Goal: Information Seeking & Learning: Learn about a topic

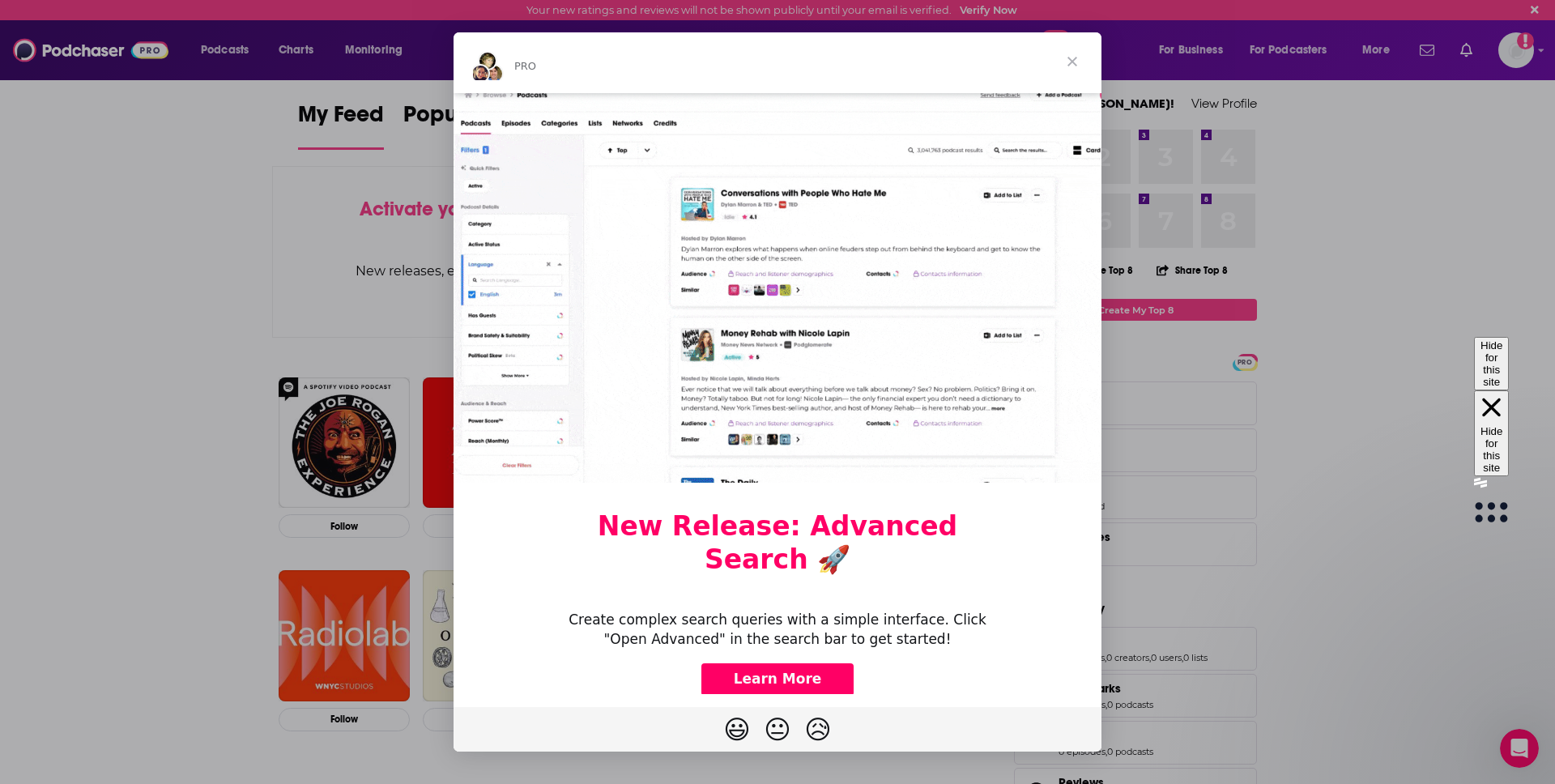
scroll to position [55, 0]
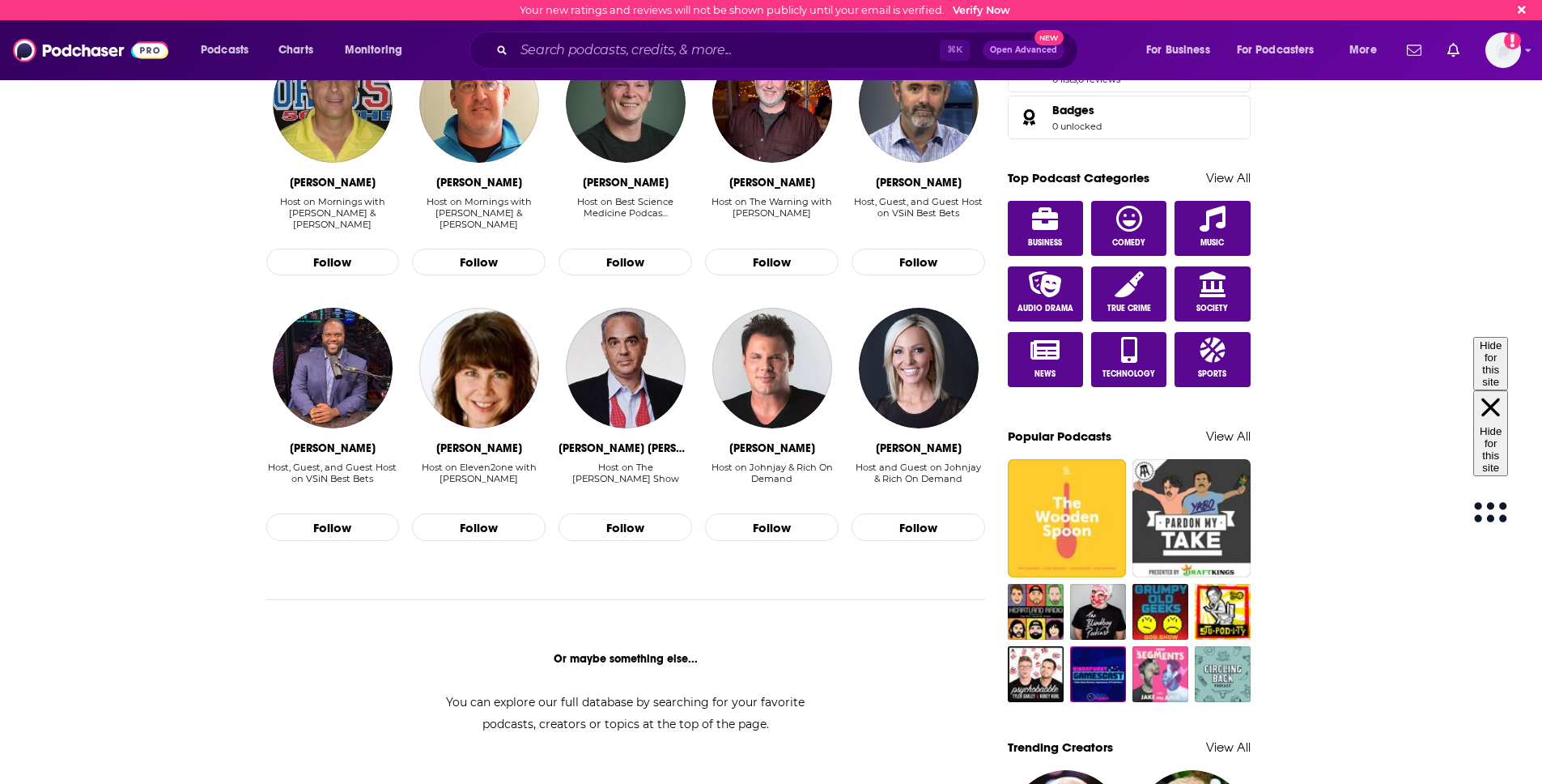
scroll to position [780, 0]
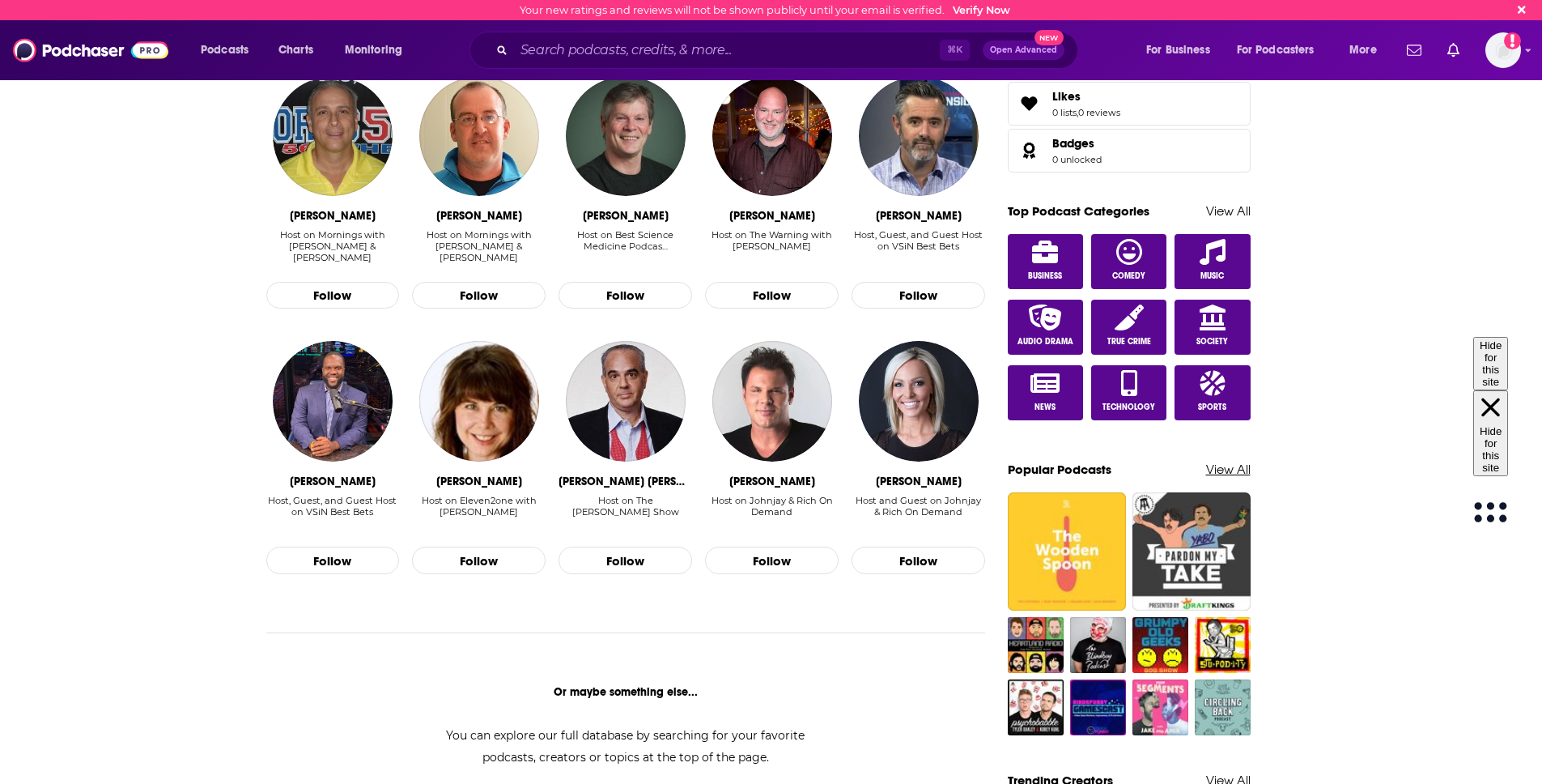
click at [1241, 470] on link "View All" at bounding box center [1228, 470] width 44 height 16
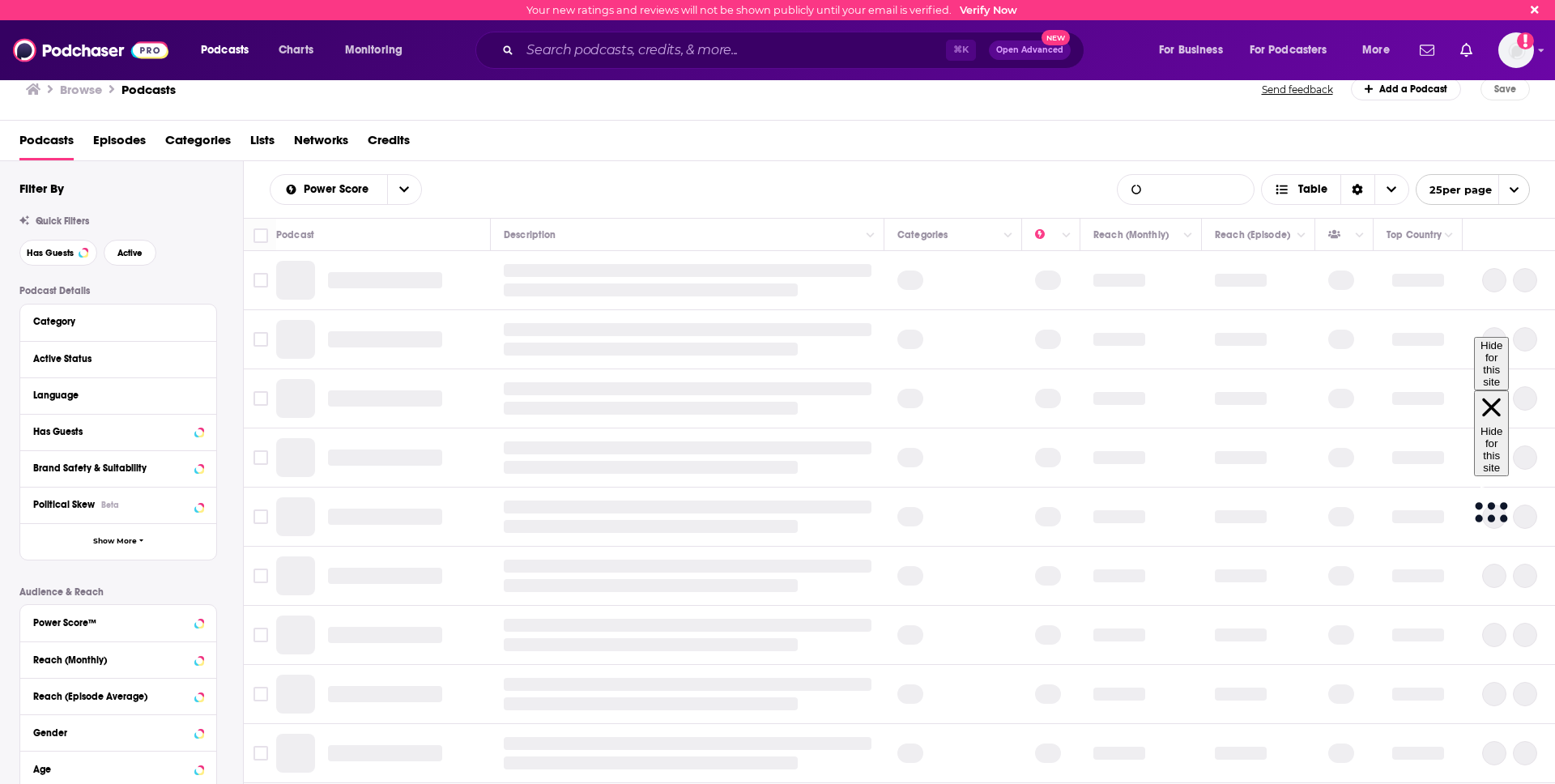
click at [1221, 194] on input "List Search Input" at bounding box center [1186, 190] width 136 height 29
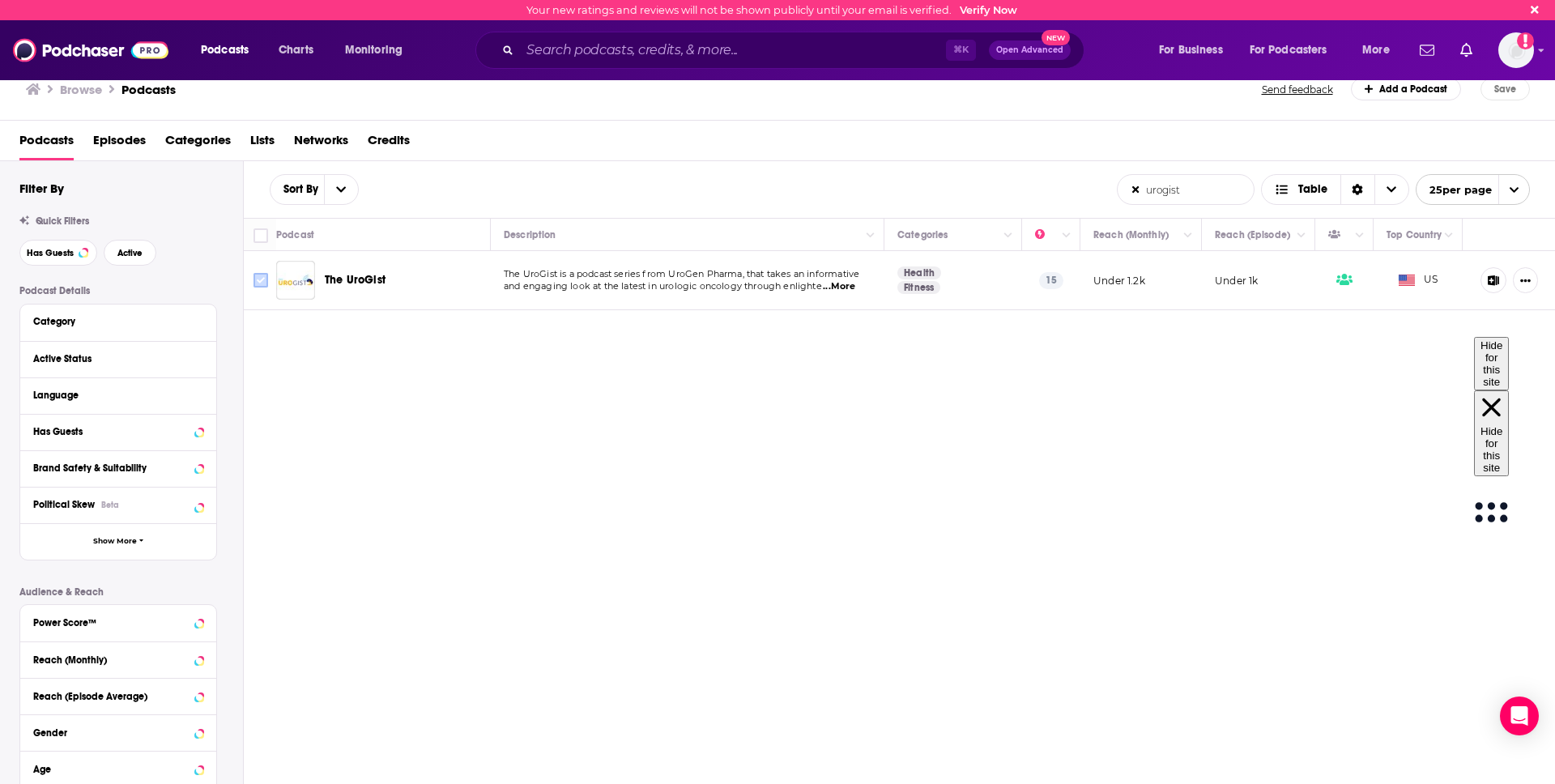
type input "urogist"
click at [258, 285] on input "Toggle select row" at bounding box center [260, 280] width 15 height 15
checkbox input "true"
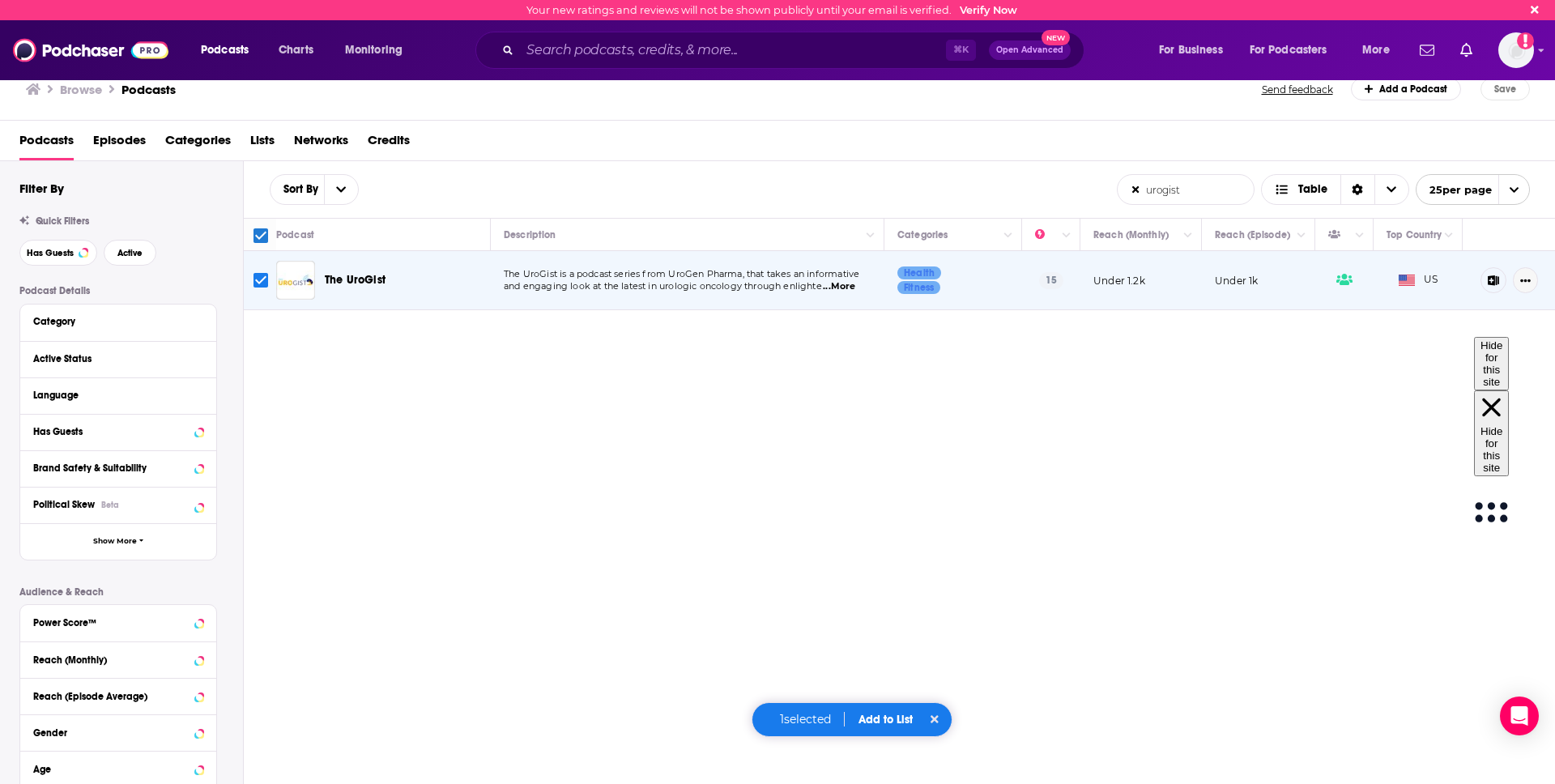
click at [1526, 281] on icon "Show More Button" at bounding box center [1526, 281] width 10 height 3
click at [1415, 272] on button "Add to List" at bounding box center [1469, 268] width 155 height 30
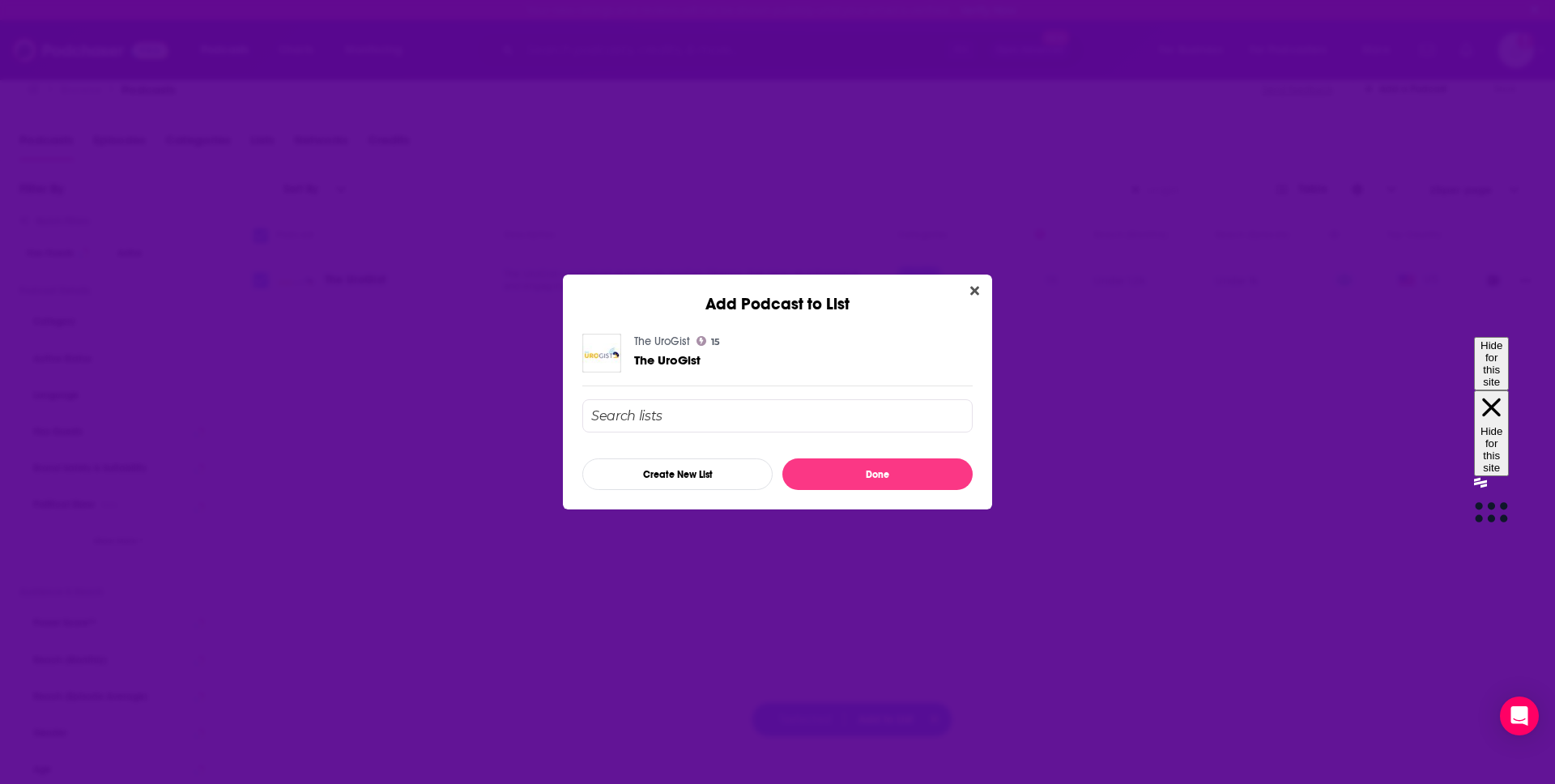
click at [752, 419] on input "Add Podcast To List" at bounding box center [778, 416] width 390 height 33
click at [713, 466] on button "Create New List" at bounding box center [678, 474] width 191 height 31
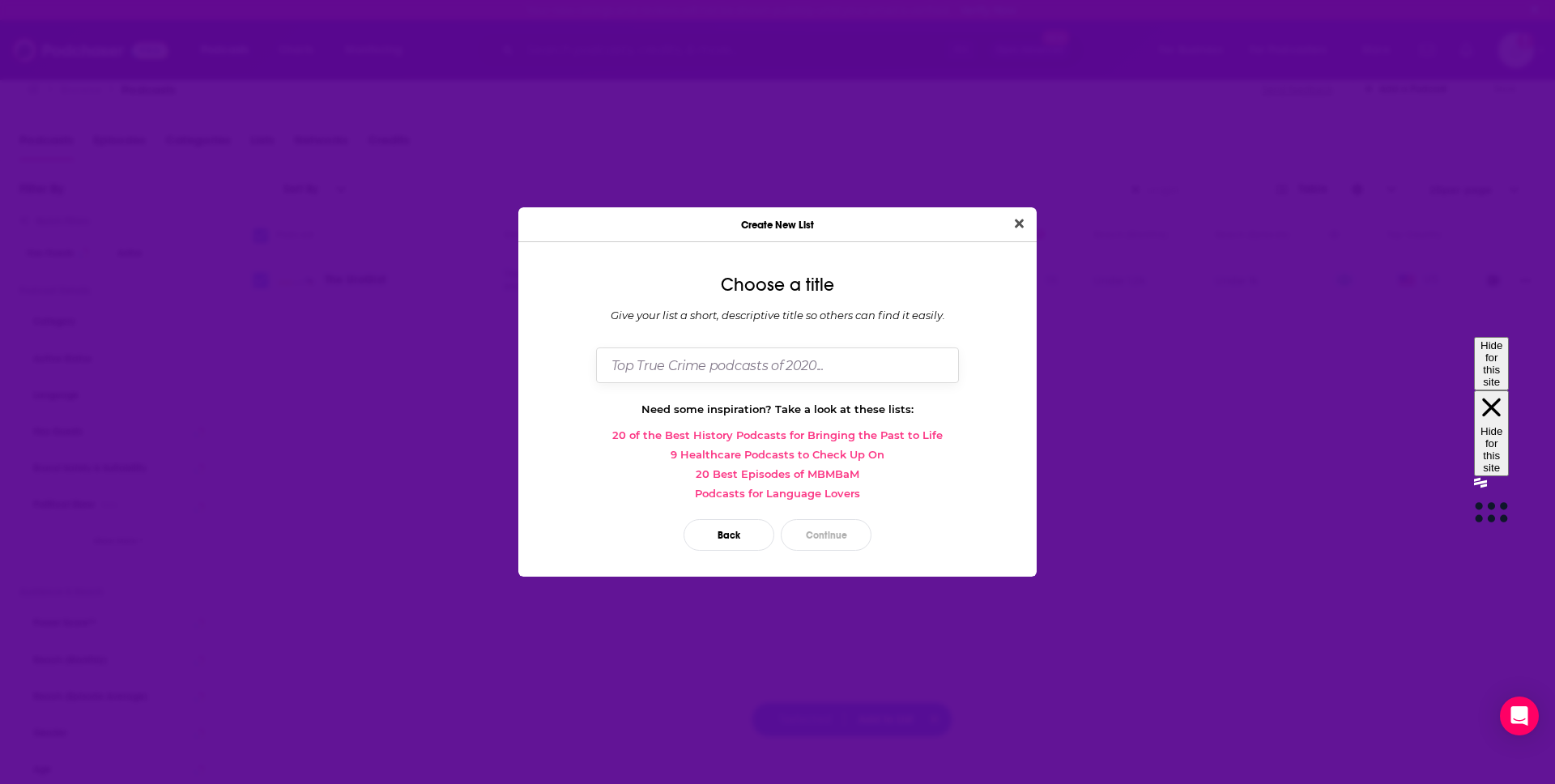
click at [709, 367] on input "Dialog" at bounding box center [778, 365] width 363 height 35
type input "S"
click at [1015, 232] on button "Close" at bounding box center [1018, 224] width 22 height 20
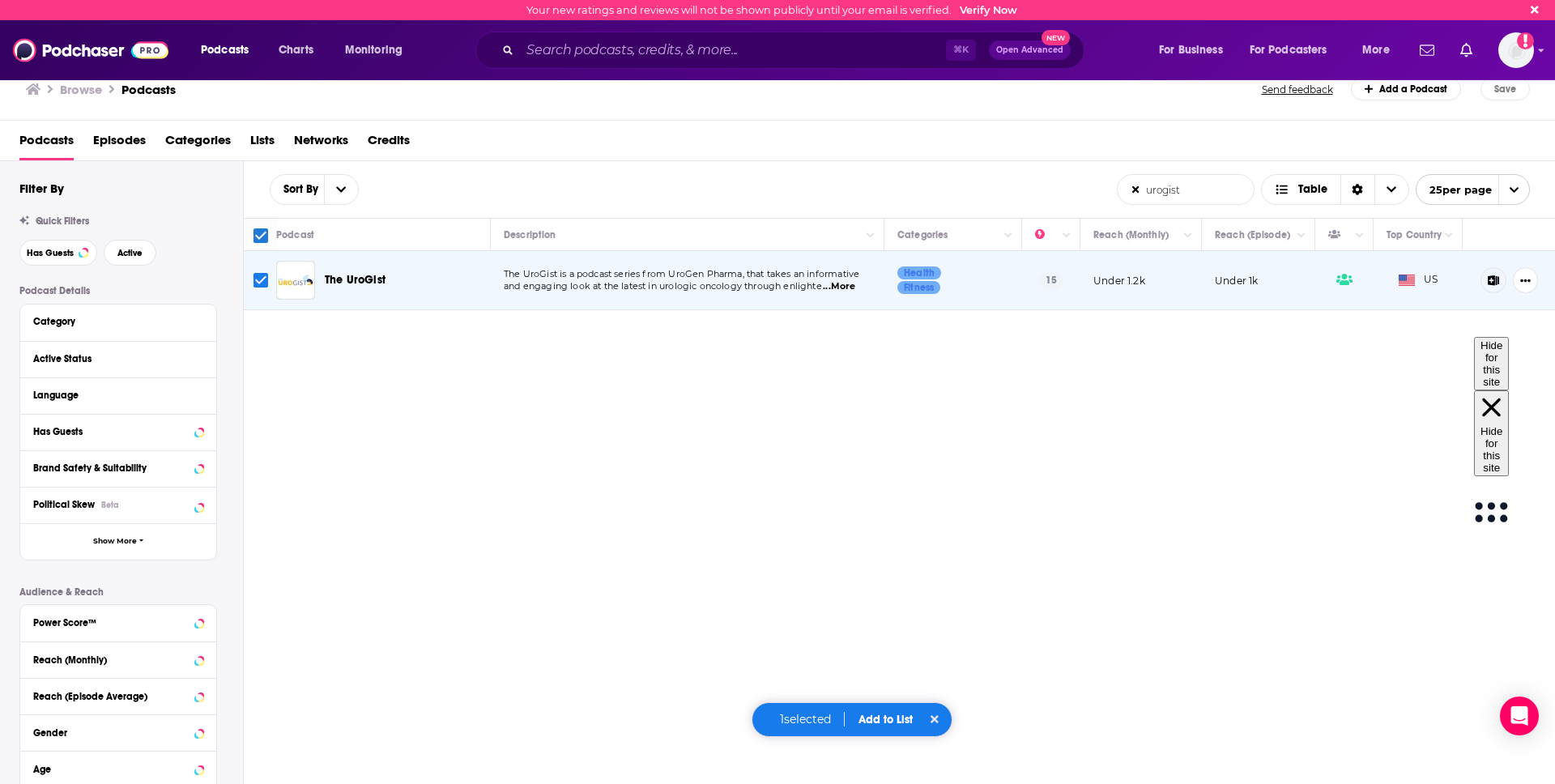
click at [1018, 225] on div "Create New List Choose a title Give your list a short, descriptive title so oth…" at bounding box center [778, 392] width 1555 height 784
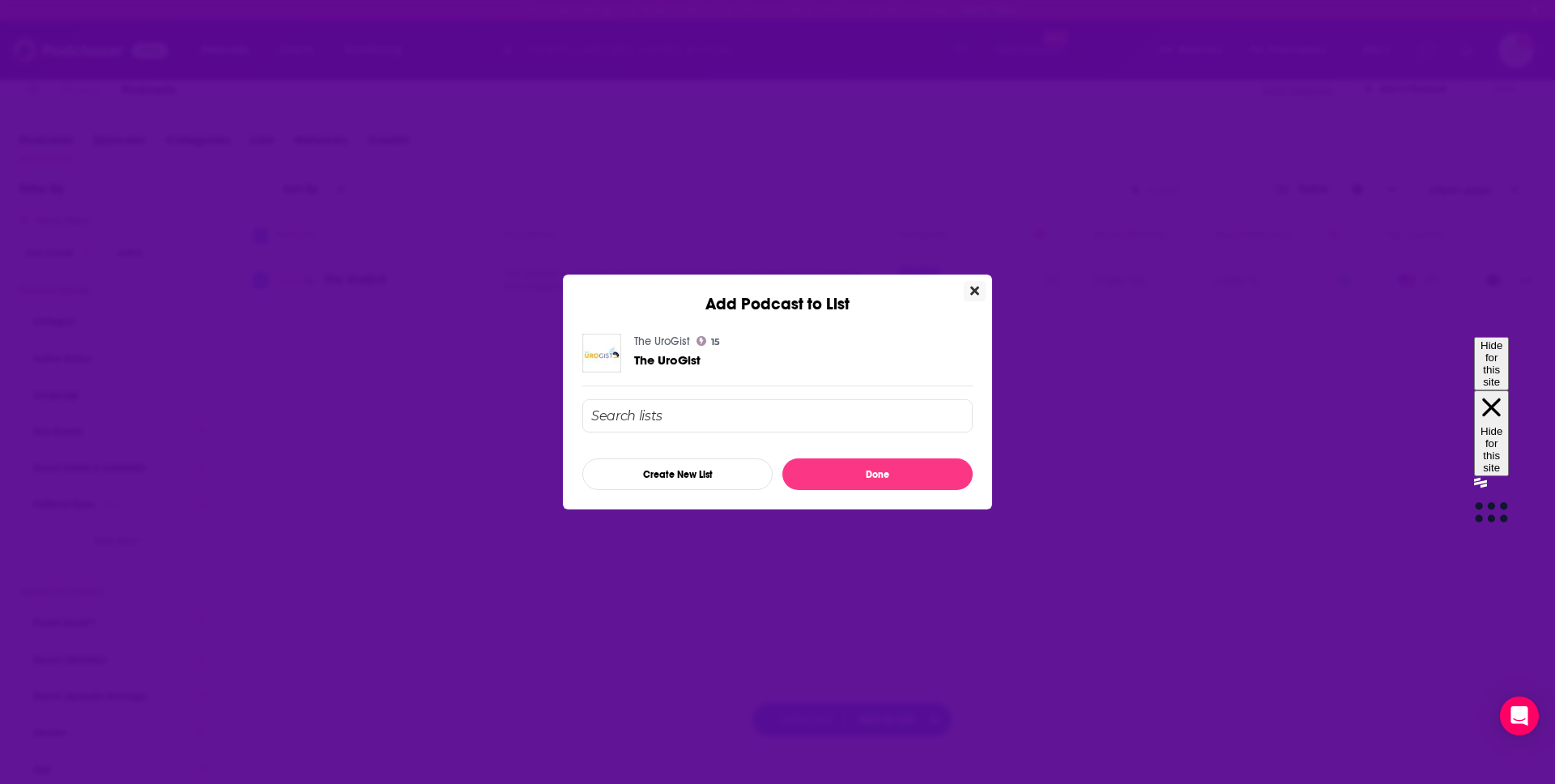
click at [974, 290] on icon "Close" at bounding box center [974, 291] width 9 height 9
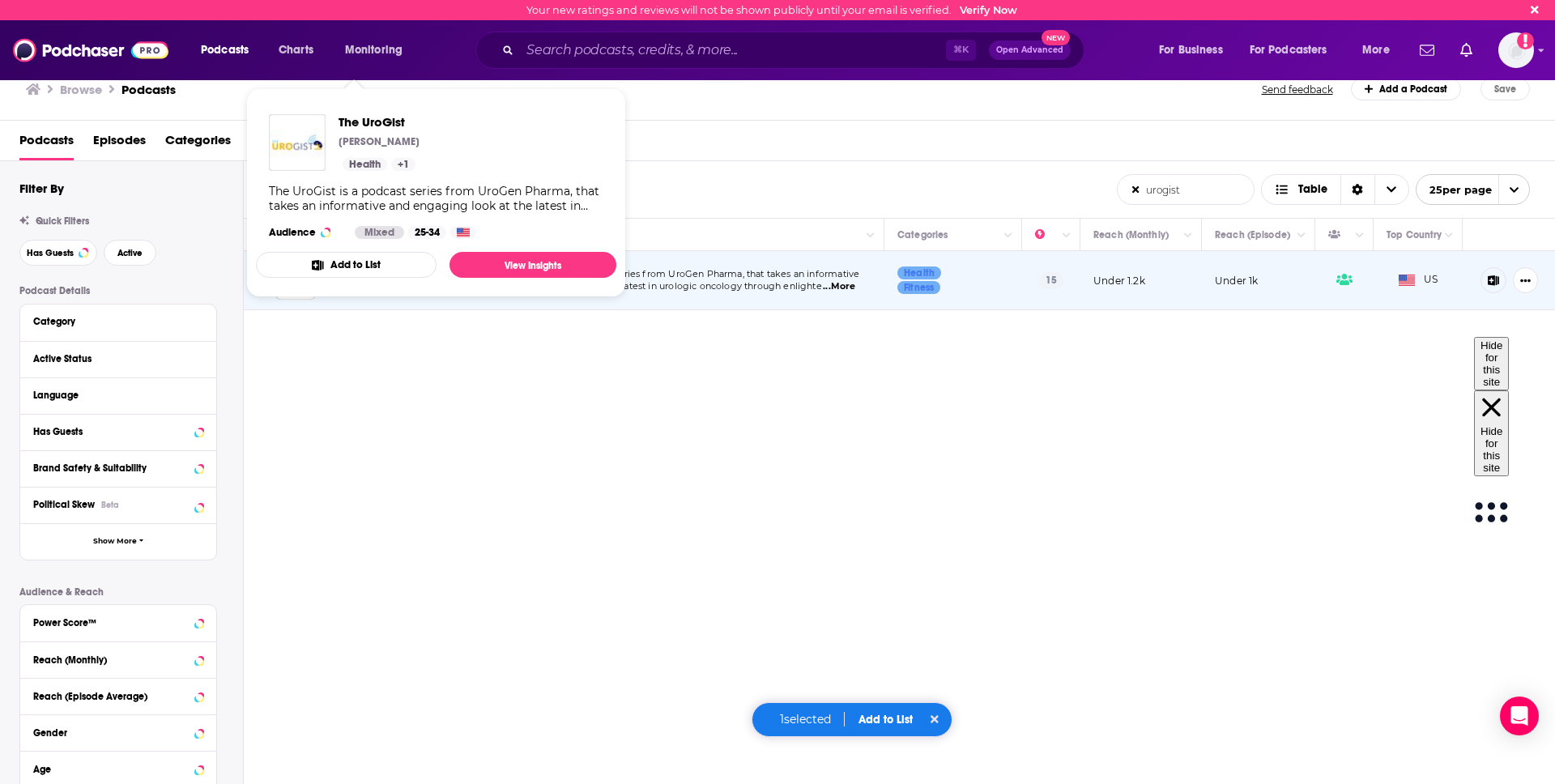
click at [367, 281] on span "The UroGist Bryan Blatstein Health + 1 The UroGist is a podcast series from Uro…" at bounding box center [436, 192] width 361 height 183
click at [595, 386] on div "Sort By urogist List Search Input Search the results... Table urogist List Sear…" at bounding box center [900, 524] width 1312 height 726
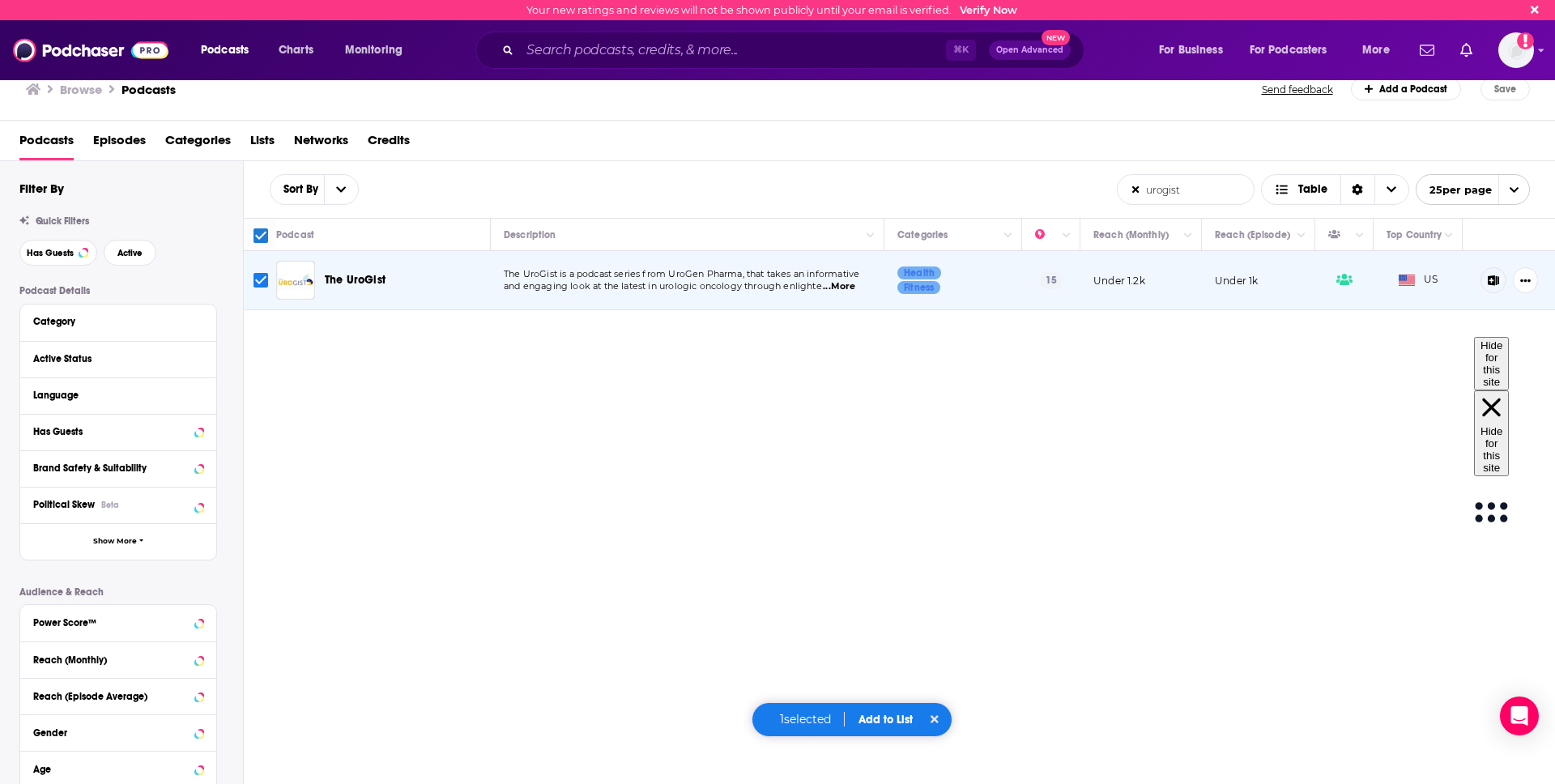
click at [363, 282] on div "Your new ratings and reviews will not be shown publicly until your email is ver…" at bounding box center [778, 392] width 1555 height 784
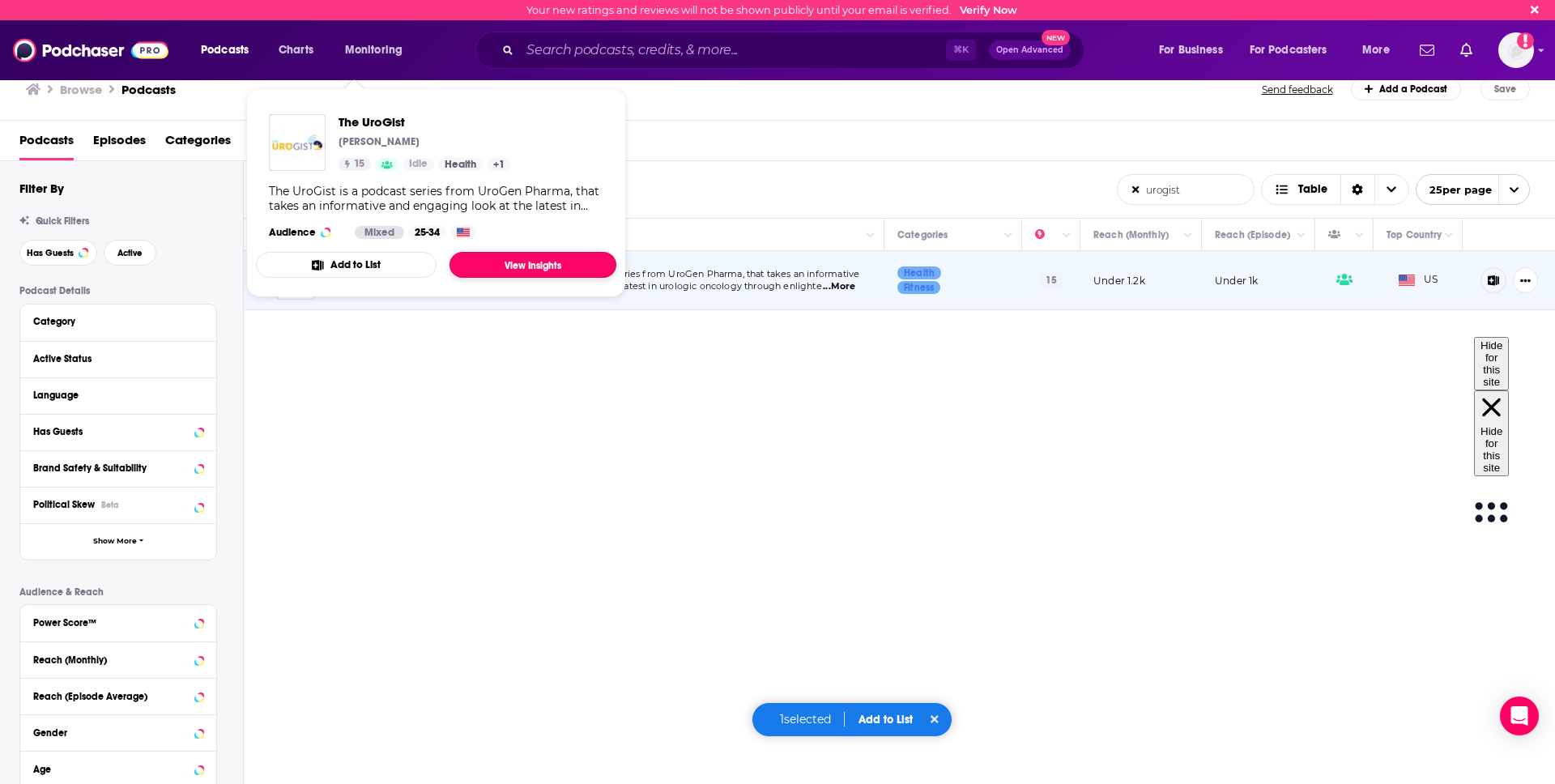
click at [552, 273] on link "View Insights" at bounding box center [533, 265] width 166 height 26
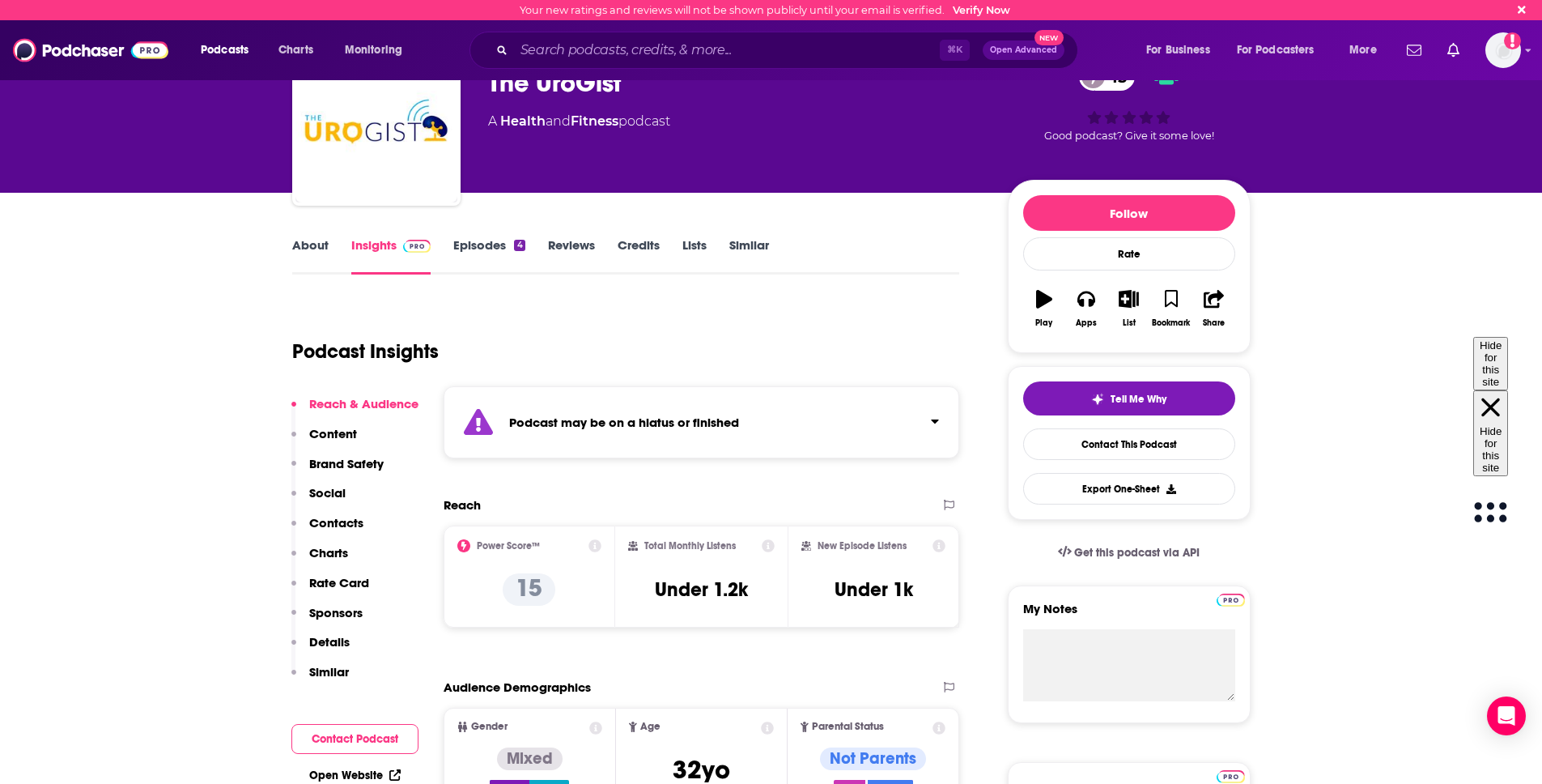
scroll to position [72, 0]
click at [598, 545] on icon at bounding box center [594, 544] width 13 height 13
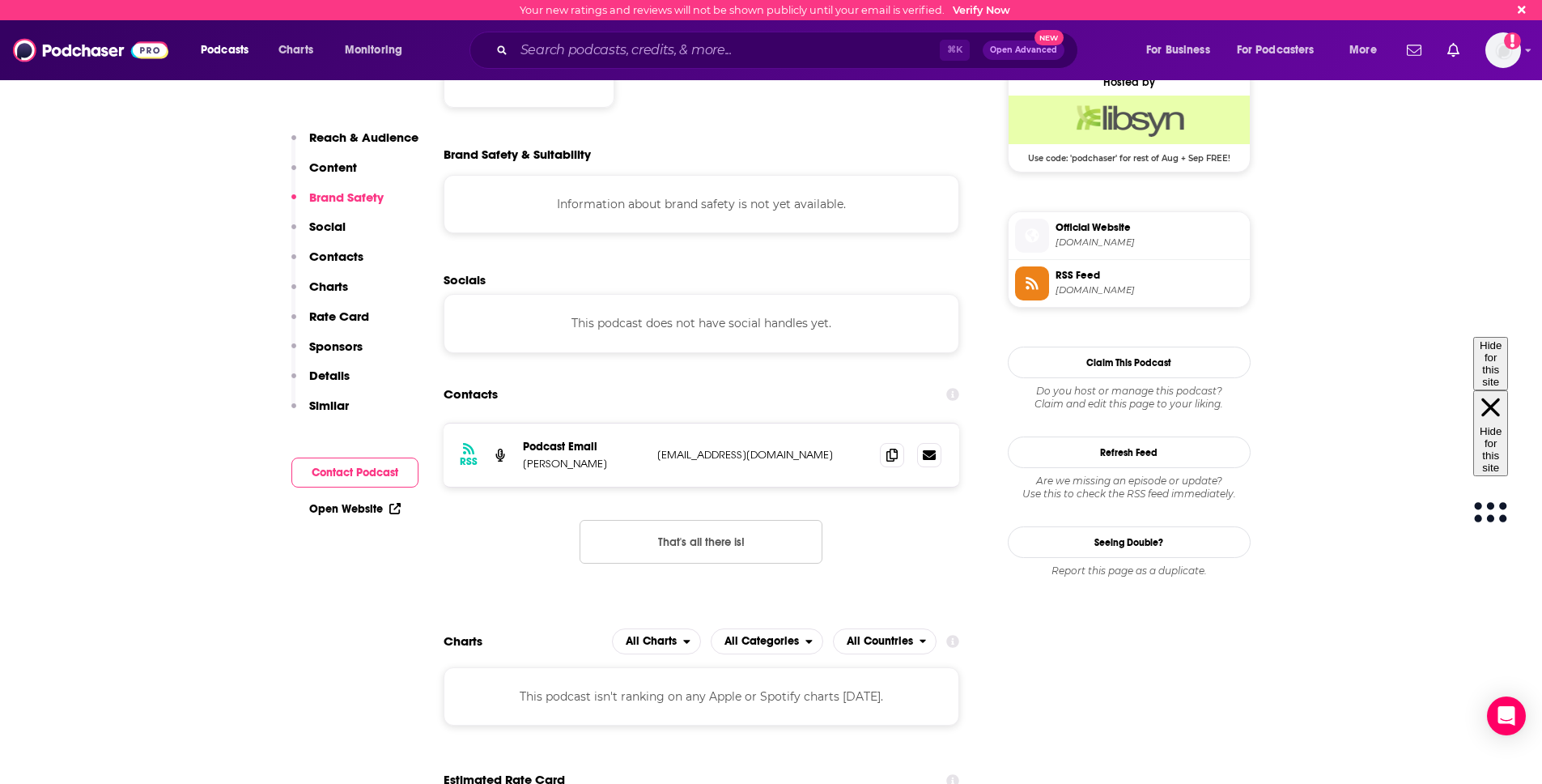
scroll to position [1235, 0]
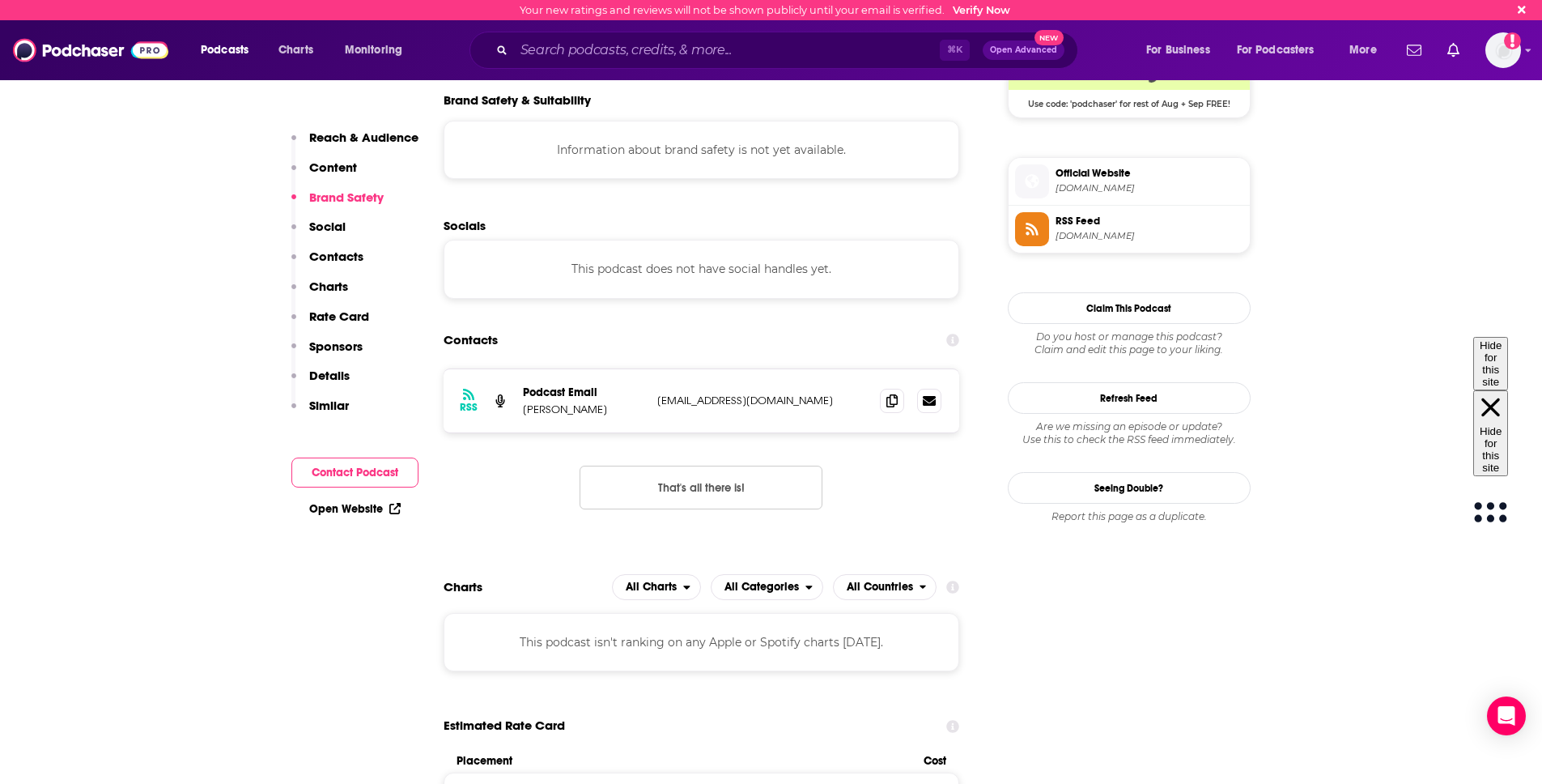
click at [912, 457] on div "RSS Podcast Email Bryan Blatstein jhelgeson@spectrumscience.com jhelgeson@spect…" at bounding box center [702, 451] width 516 height 166
click at [523, 500] on div "RSS Podcast Email Bryan Blatstein jhelgeson@spectrumscience.com jhelgeson@spect…" at bounding box center [702, 451] width 516 height 166
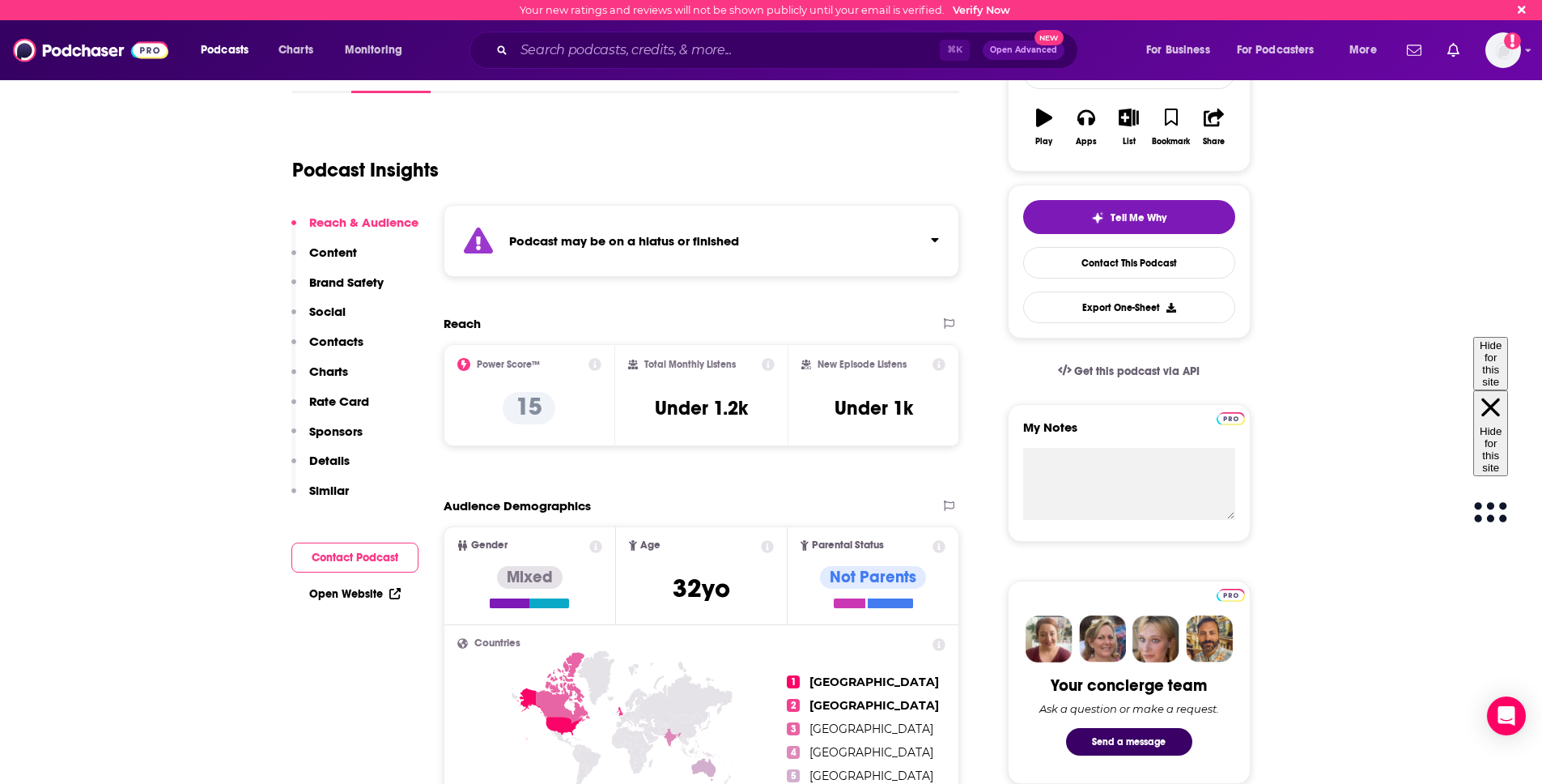
scroll to position [256, 0]
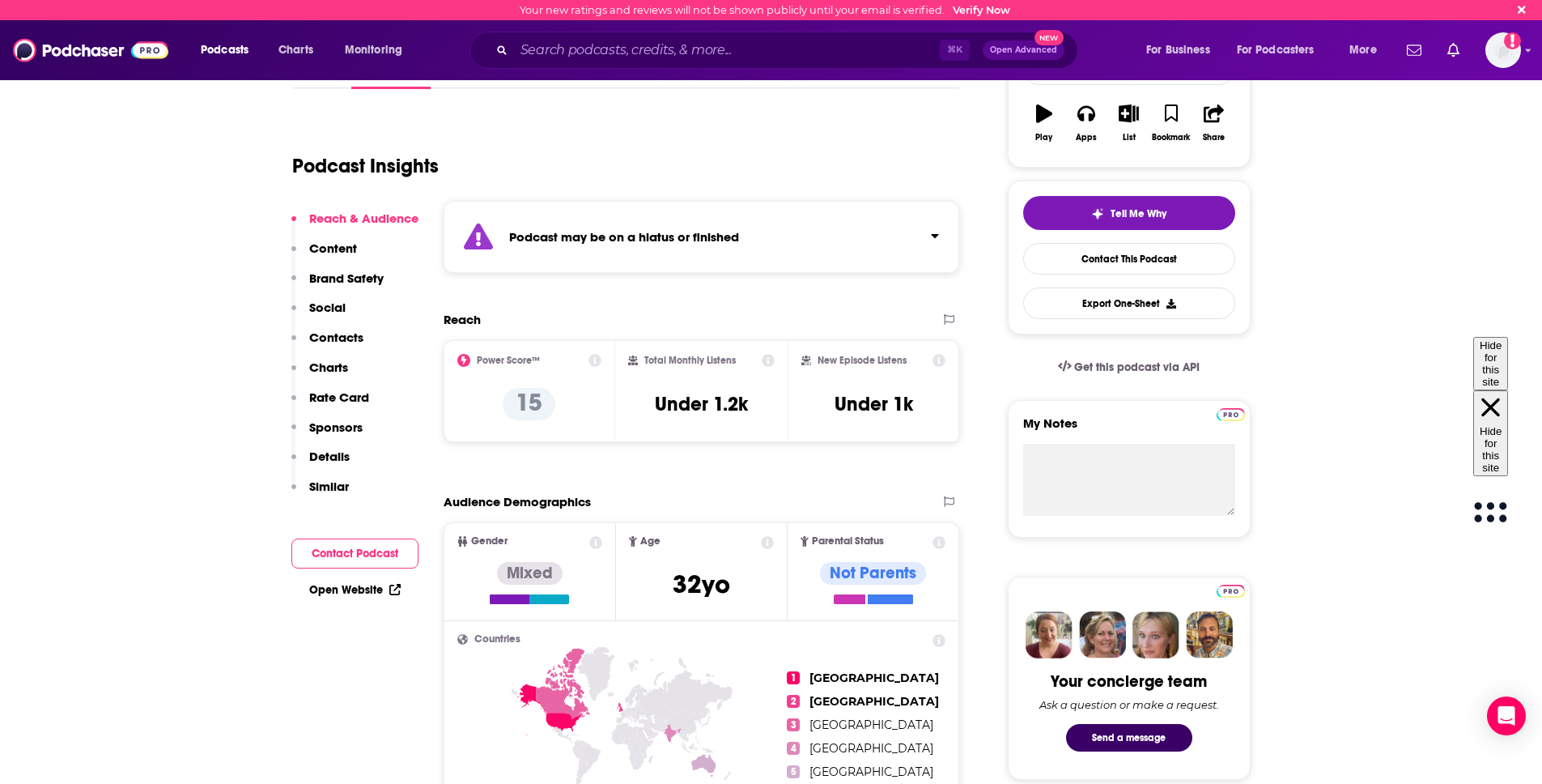
click at [336, 597] on div "Open Website" at bounding box center [354, 589] width 127 height 30
click at [362, 588] on link "Open Website" at bounding box center [355, 590] width 92 height 14
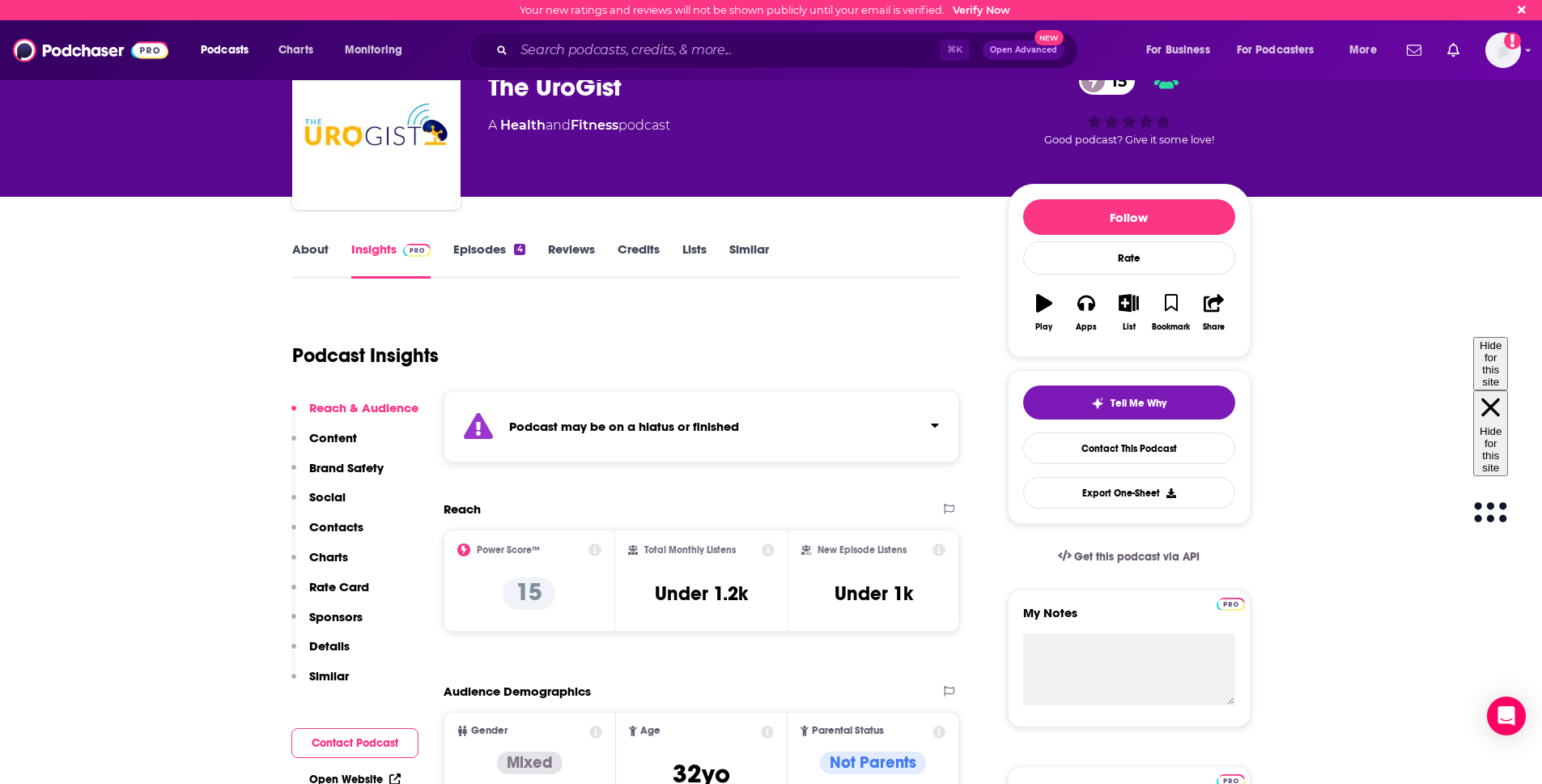
scroll to position [0, 0]
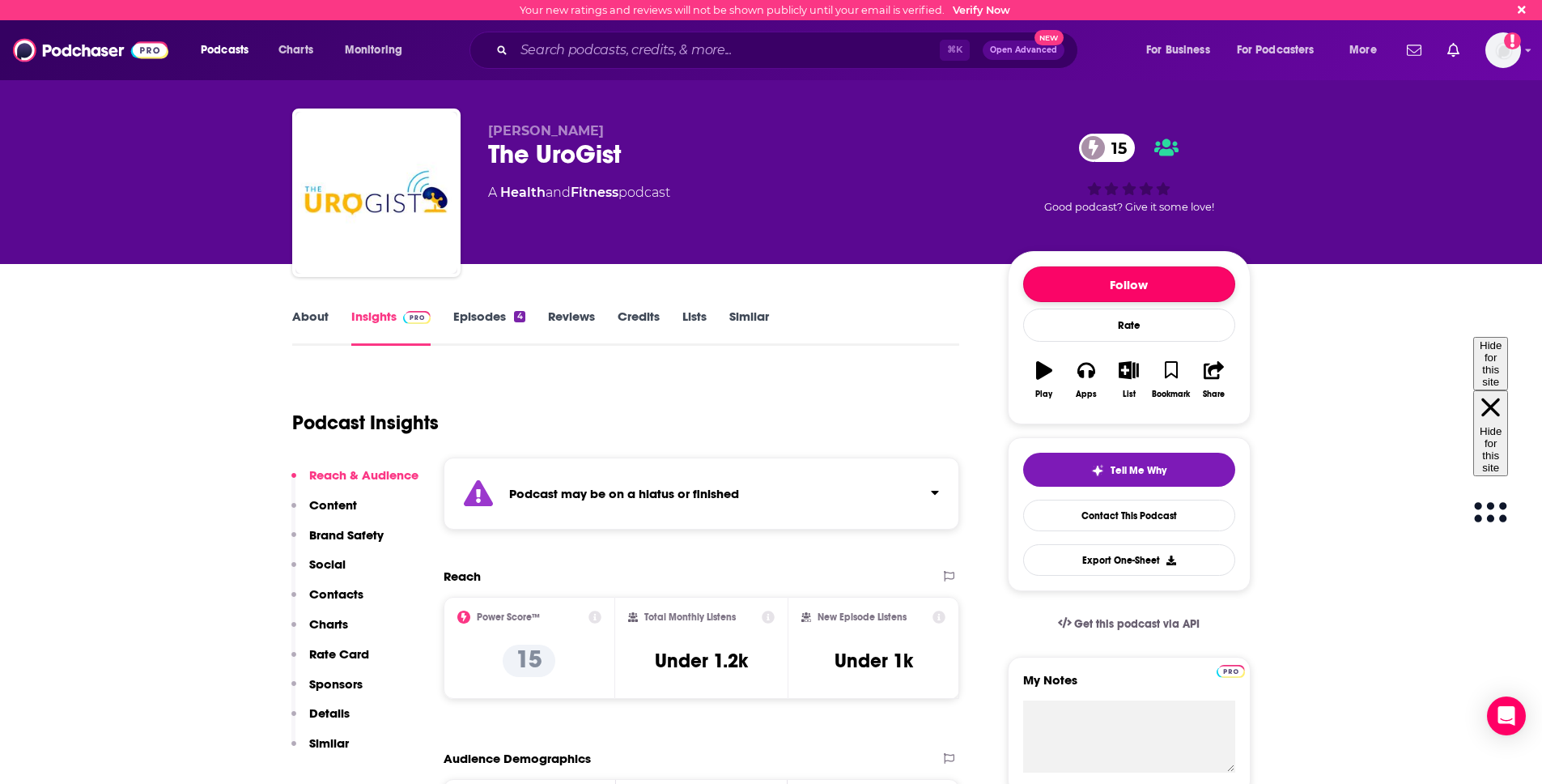
click at [1103, 290] on button "Follow" at bounding box center [1129, 283] width 212 height 36
click at [1159, 191] on div "15 Good podcast? Give it some love!" at bounding box center [1129, 173] width 243 height 100
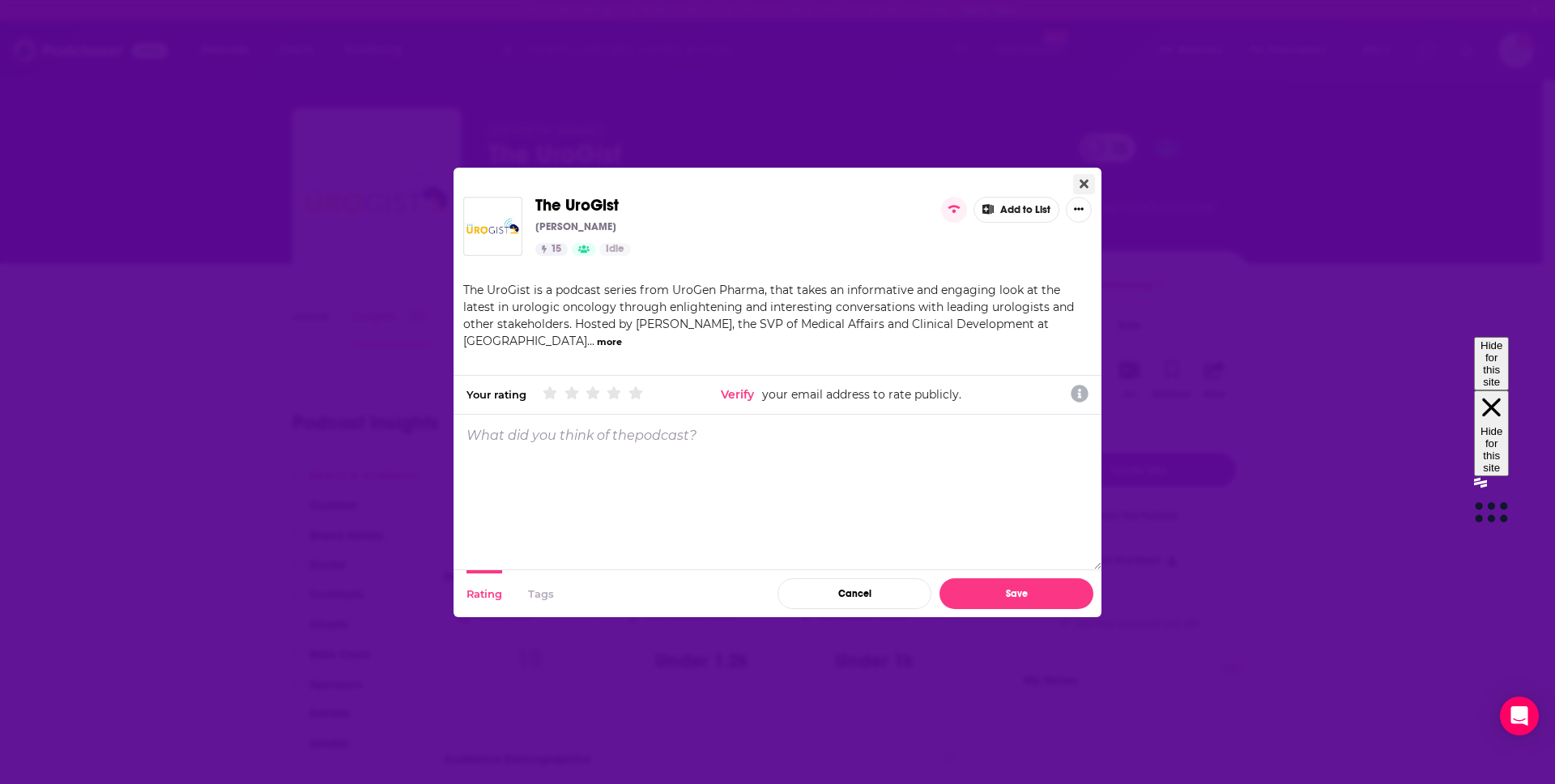
click at [1085, 179] on icon "Close" at bounding box center [1084, 184] width 9 height 13
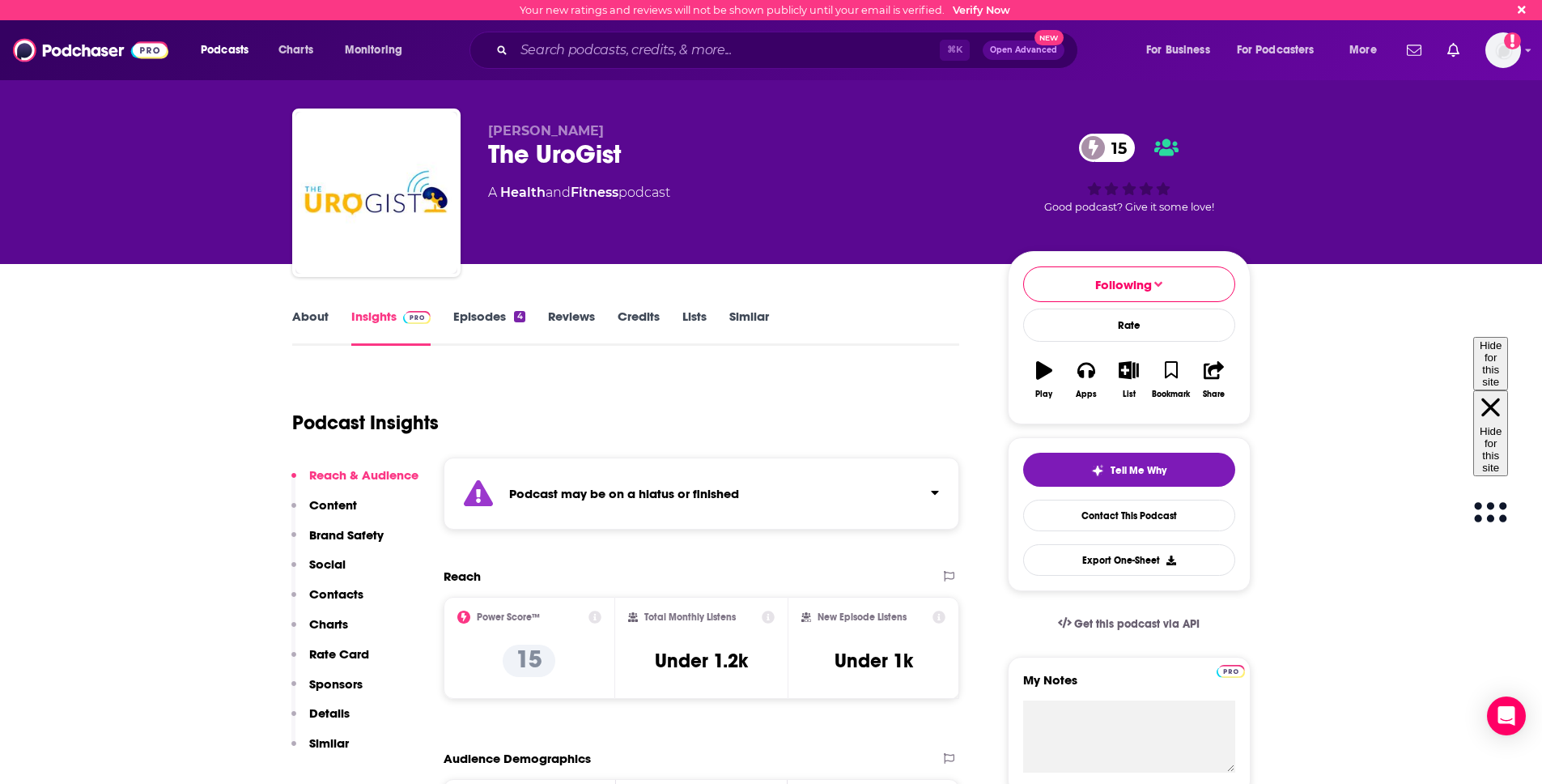
click at [457, 310] on link "Episodes 4" at bounding box center [489, 327] width 71 height 37
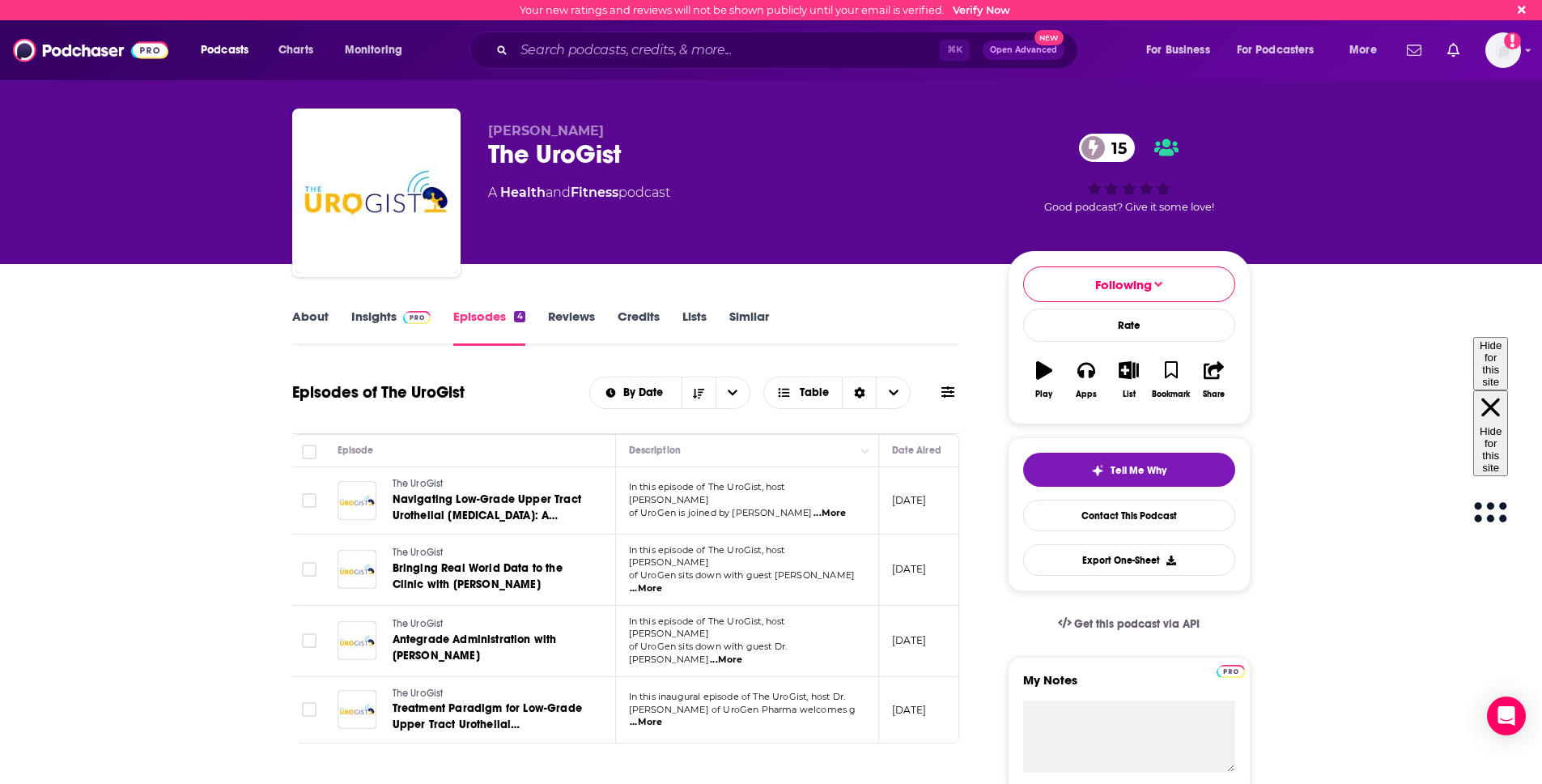
click at [581, 310] on link "Reviews" at bounding box center [572, 327] width 47 height 37
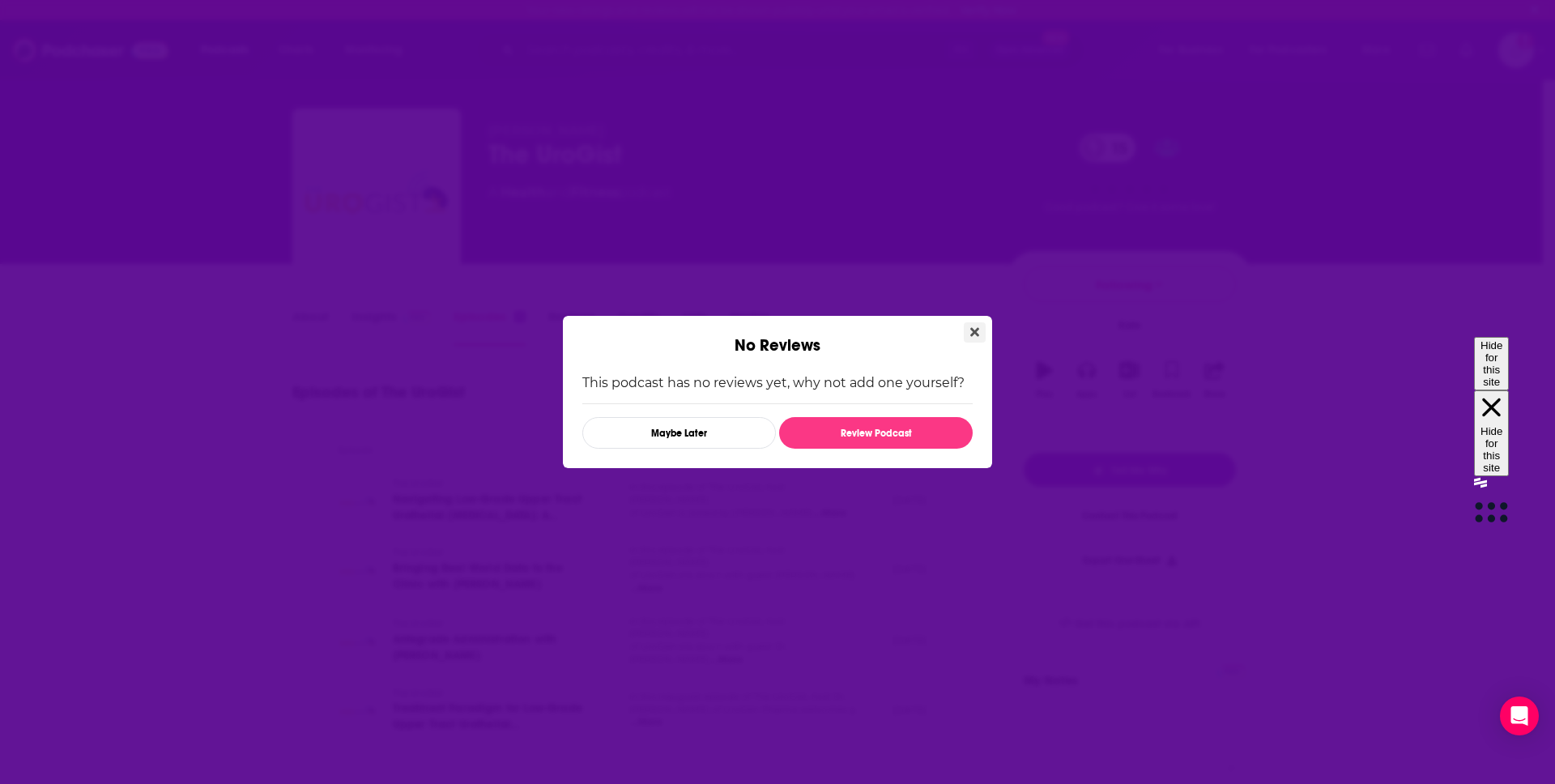
click at [970, 338] on icon "Close" at bounding box center [974, 332] width 9 height 13
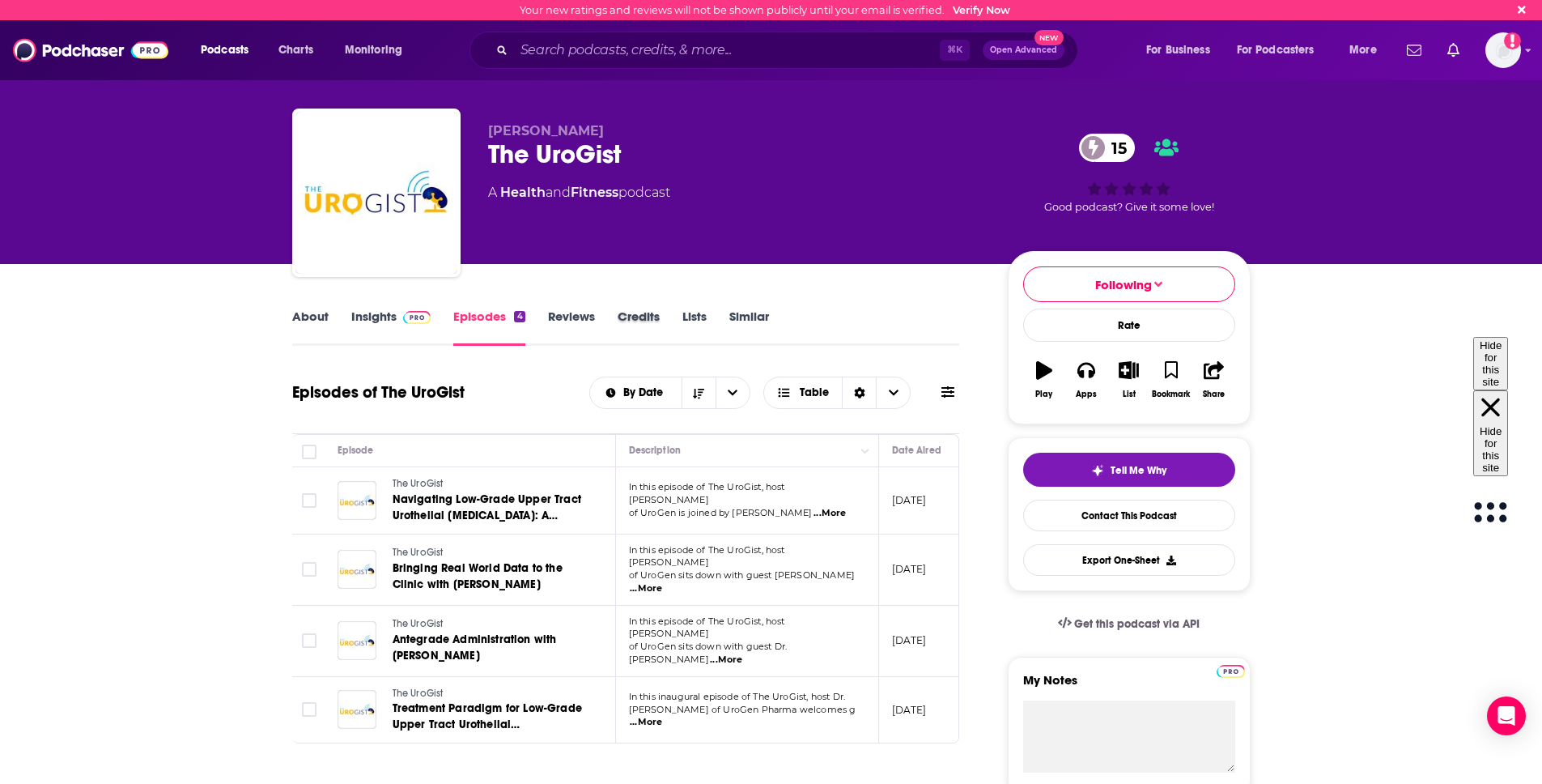
click at [660, 316] on div "Credits" at bounding box center [650, 327] width 65 height 37
click at [310, 314] on link "About" at bounding box center [310, 327] width 36 height 37
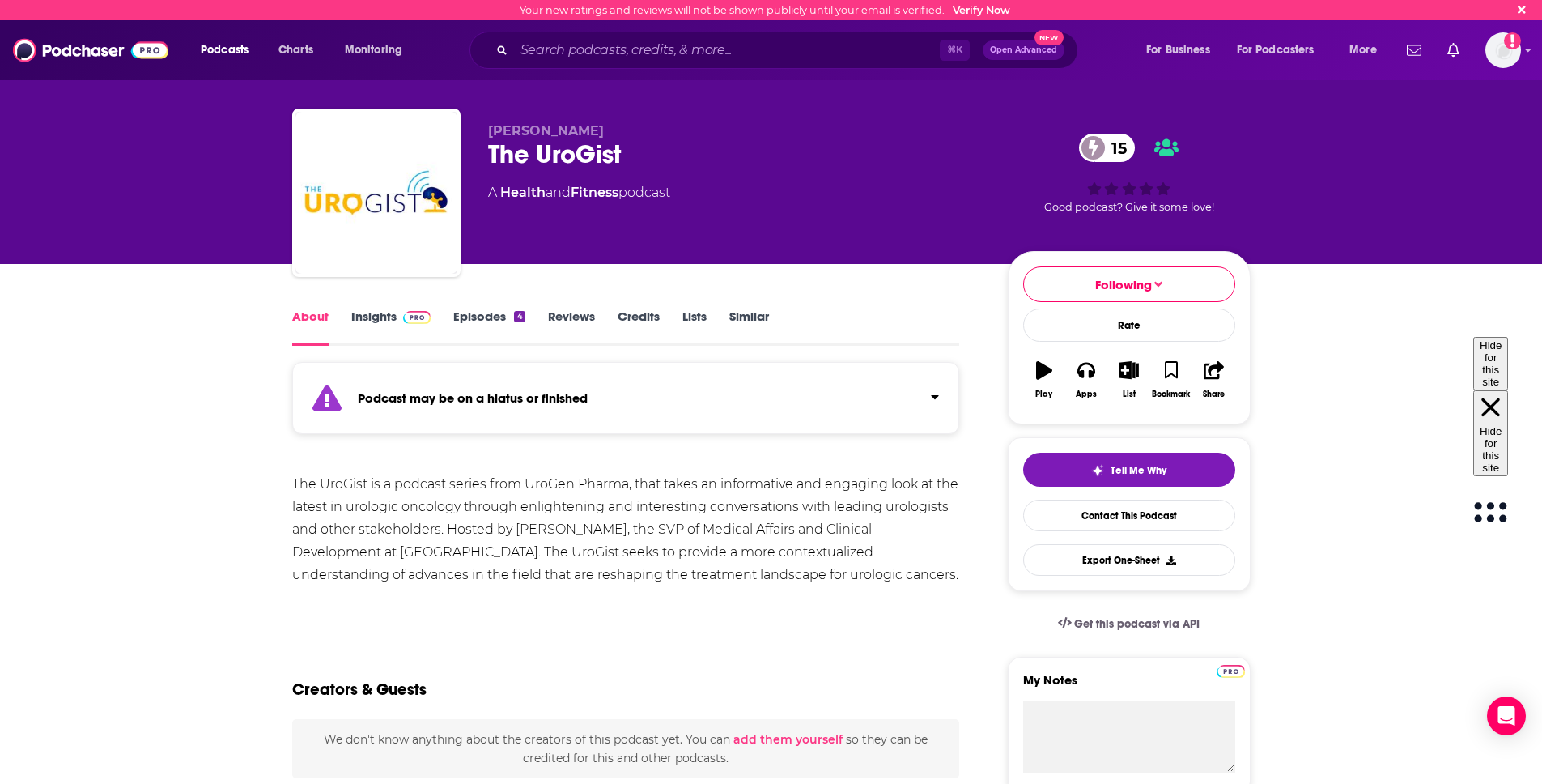
click at [767, 314] on link "Similar" at bounding box center [749, 327] width 40 height 37
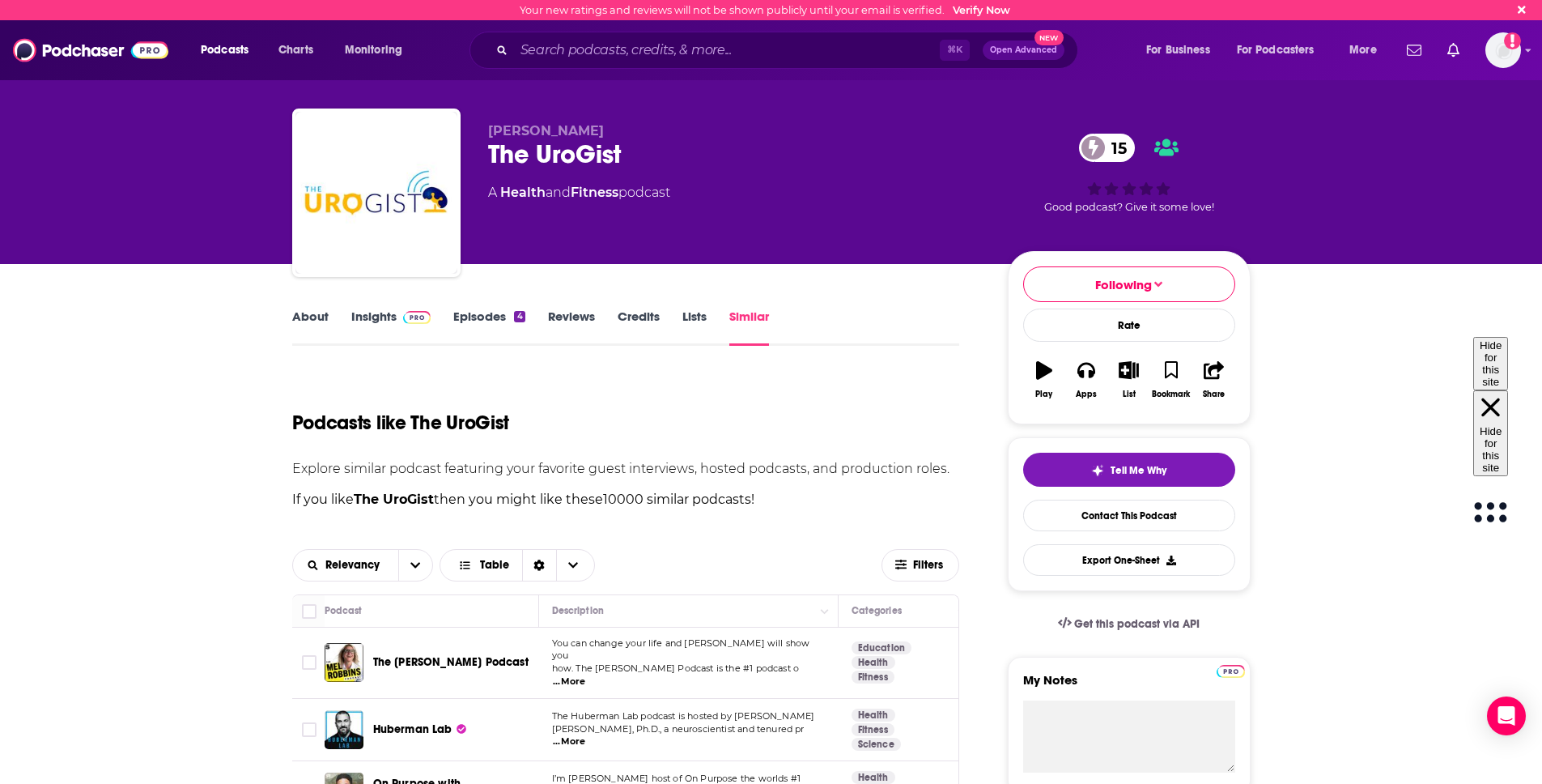
click at [366, 308] on link "Insights" at bounding box center [392, 327] width 81 height 37
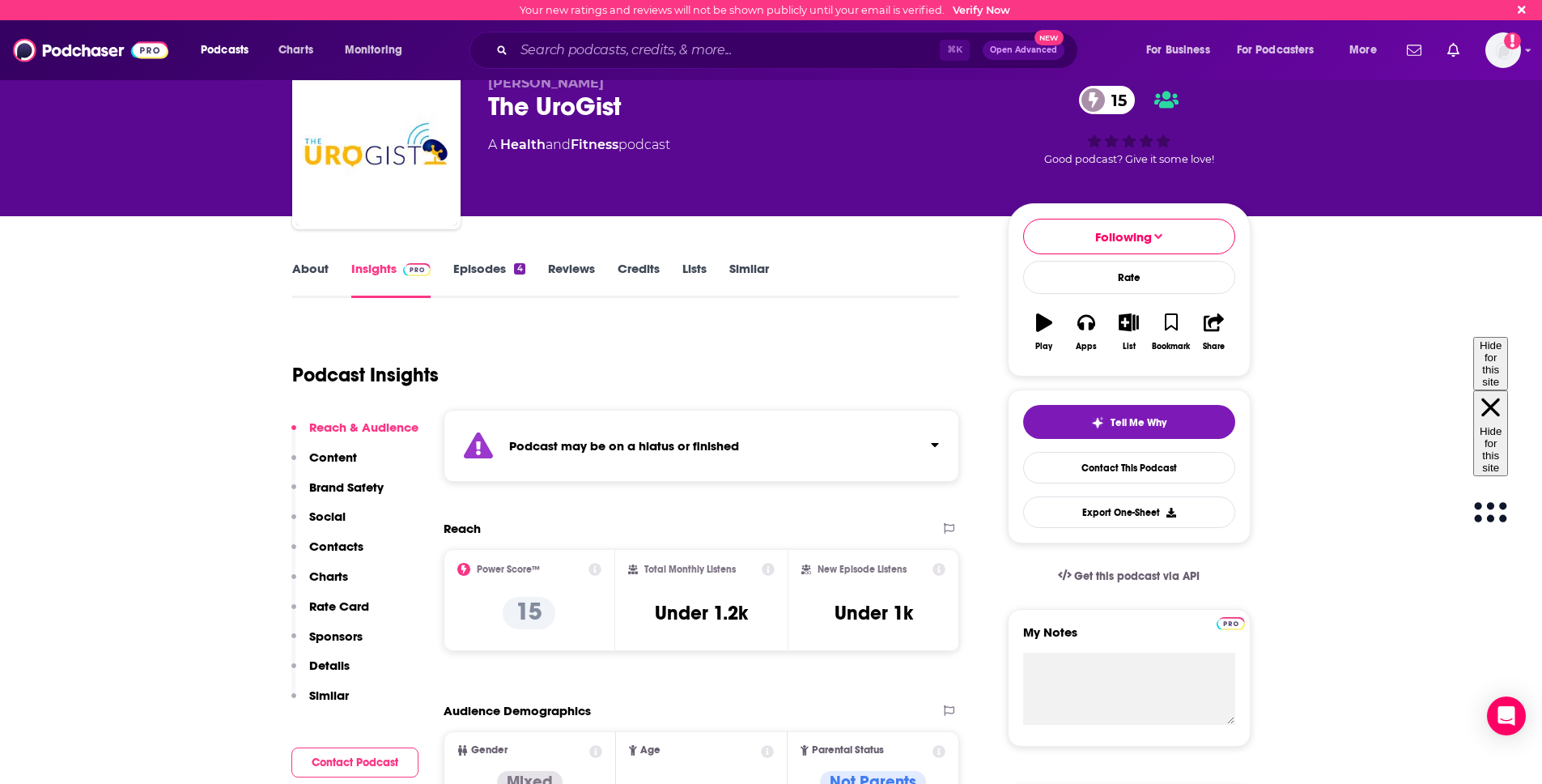
scroll to position [50, 0]
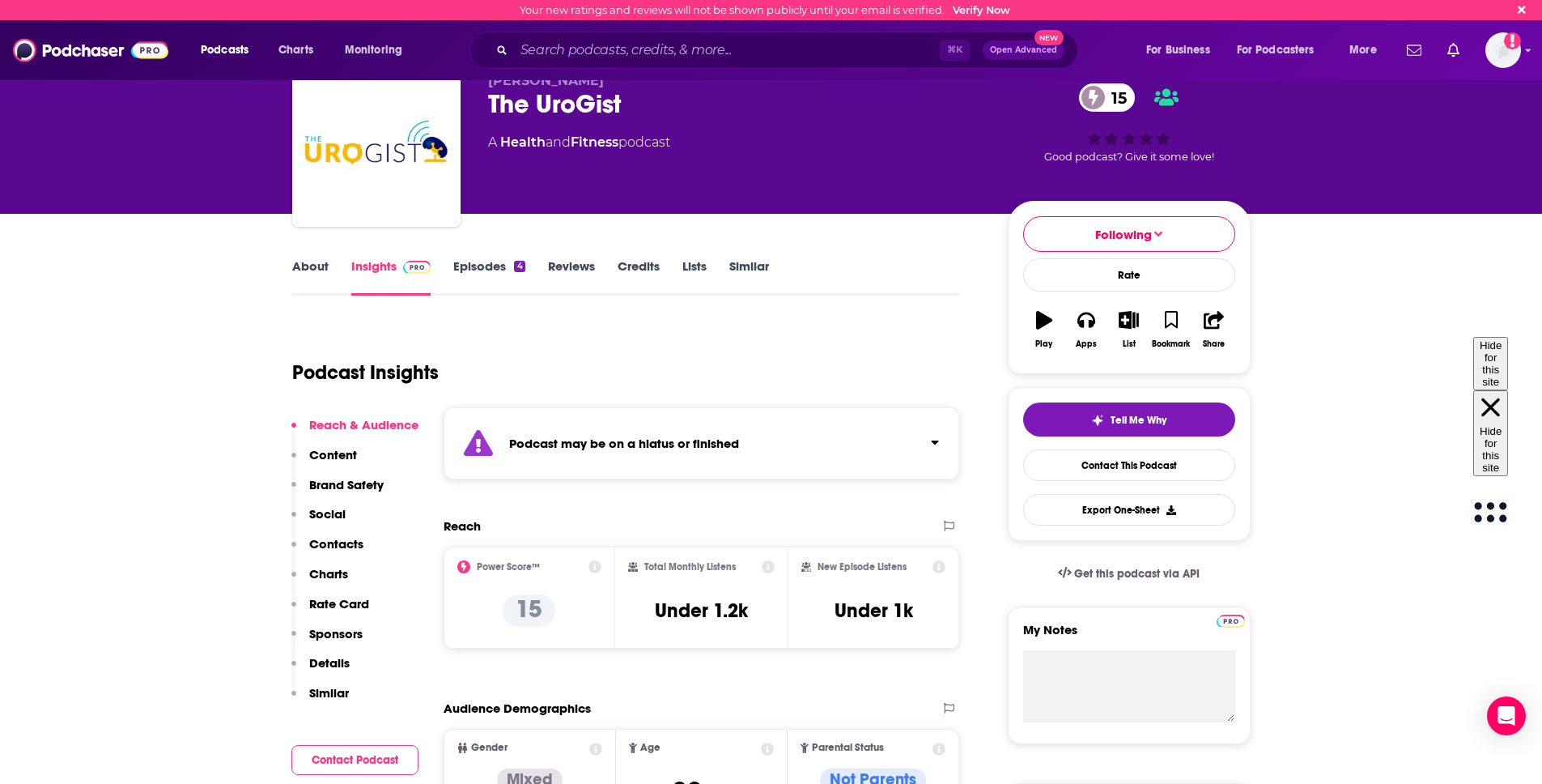
click at [750, 445] on div "Podcast may be on a hiatus or finished" at bounding box center [702, 443] width 516 height 72
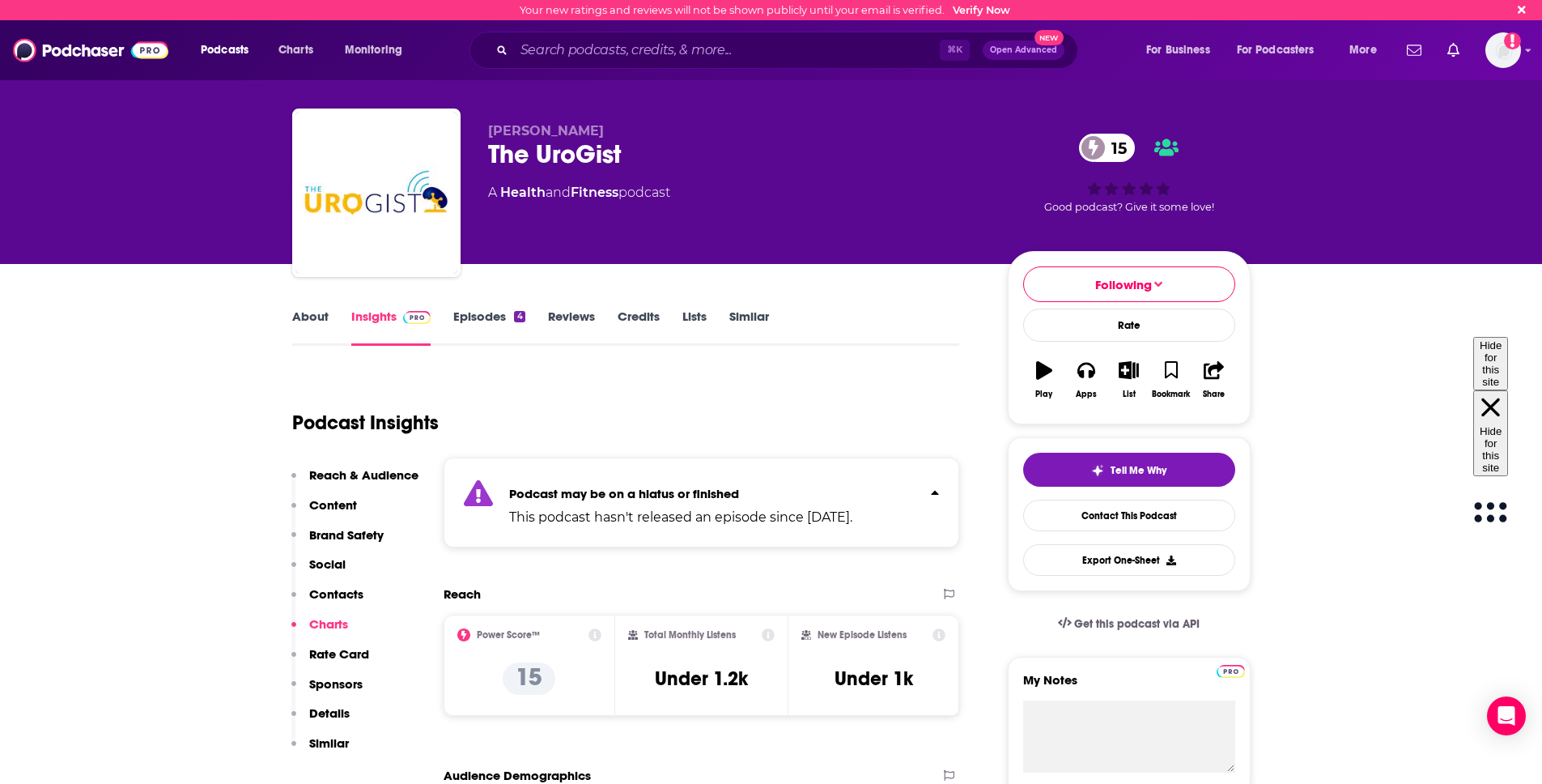
scroll to position [3, 0]
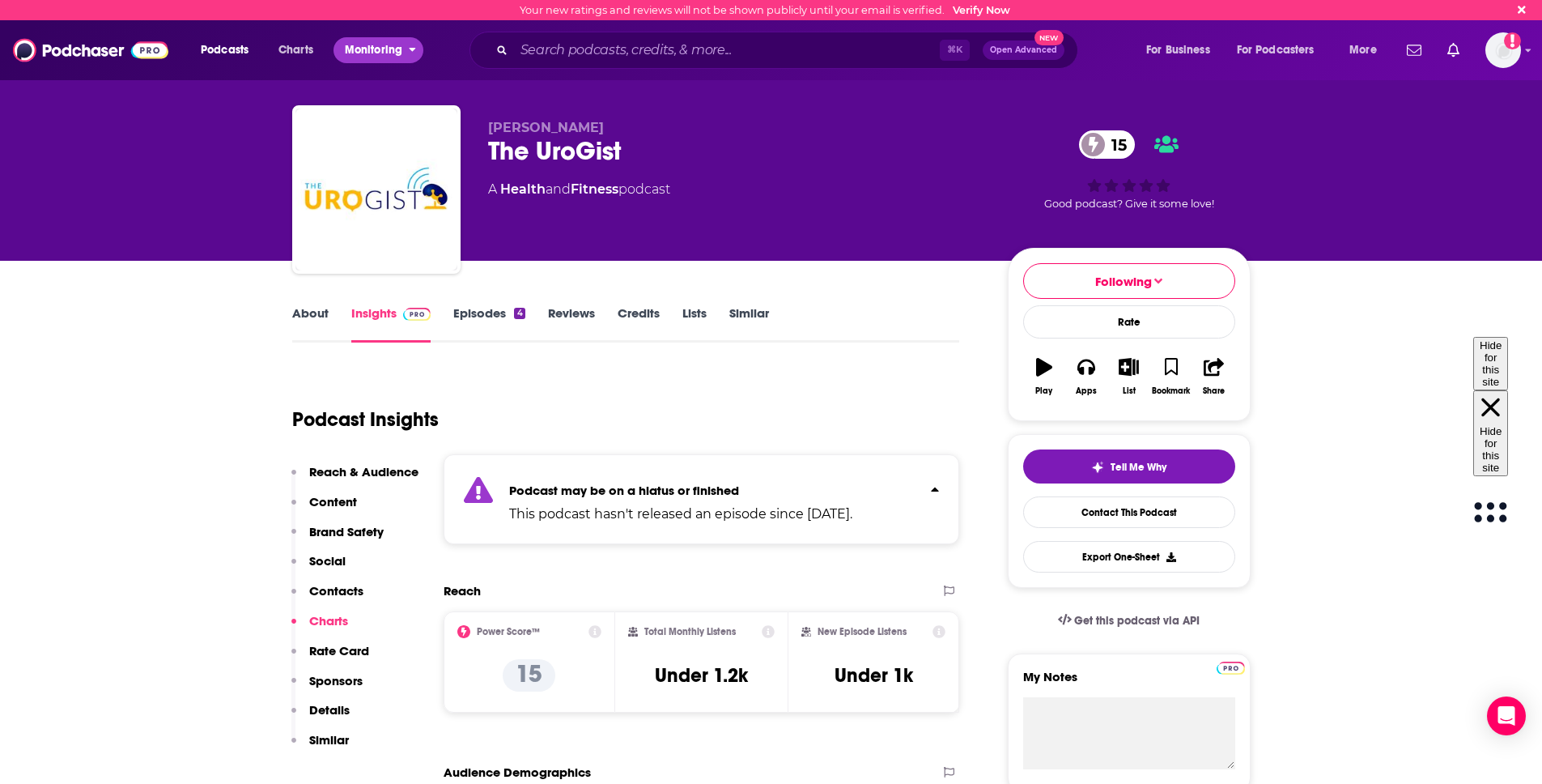
click at [399, 52] on span "Monitoring" at bounding box center [373, 50] width 57 height 23
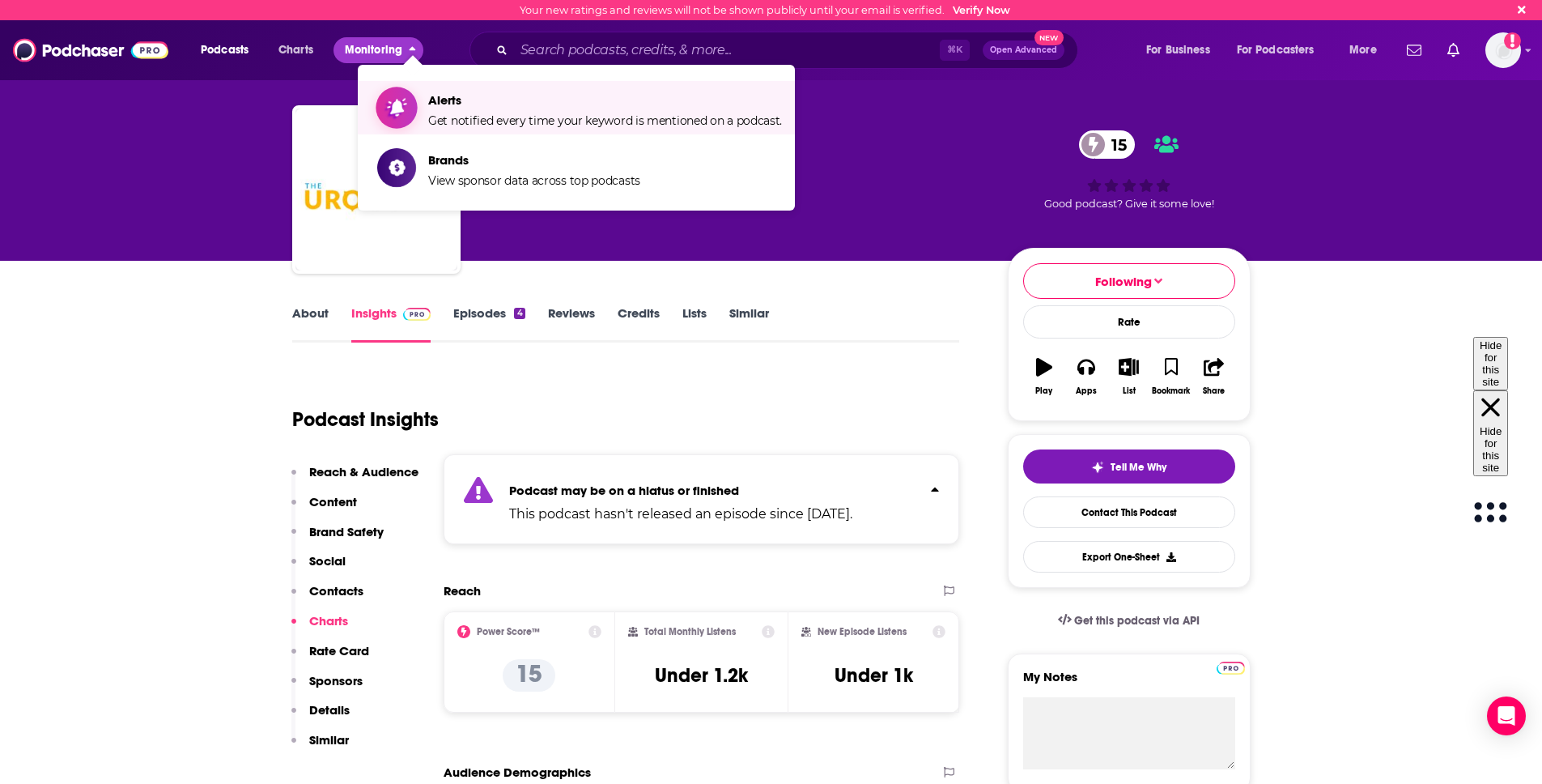
click at [461, 118] on span "Get notified every time your keyword is mentioned on a podcast." at bounding box center [605, 120] width 353 height 15
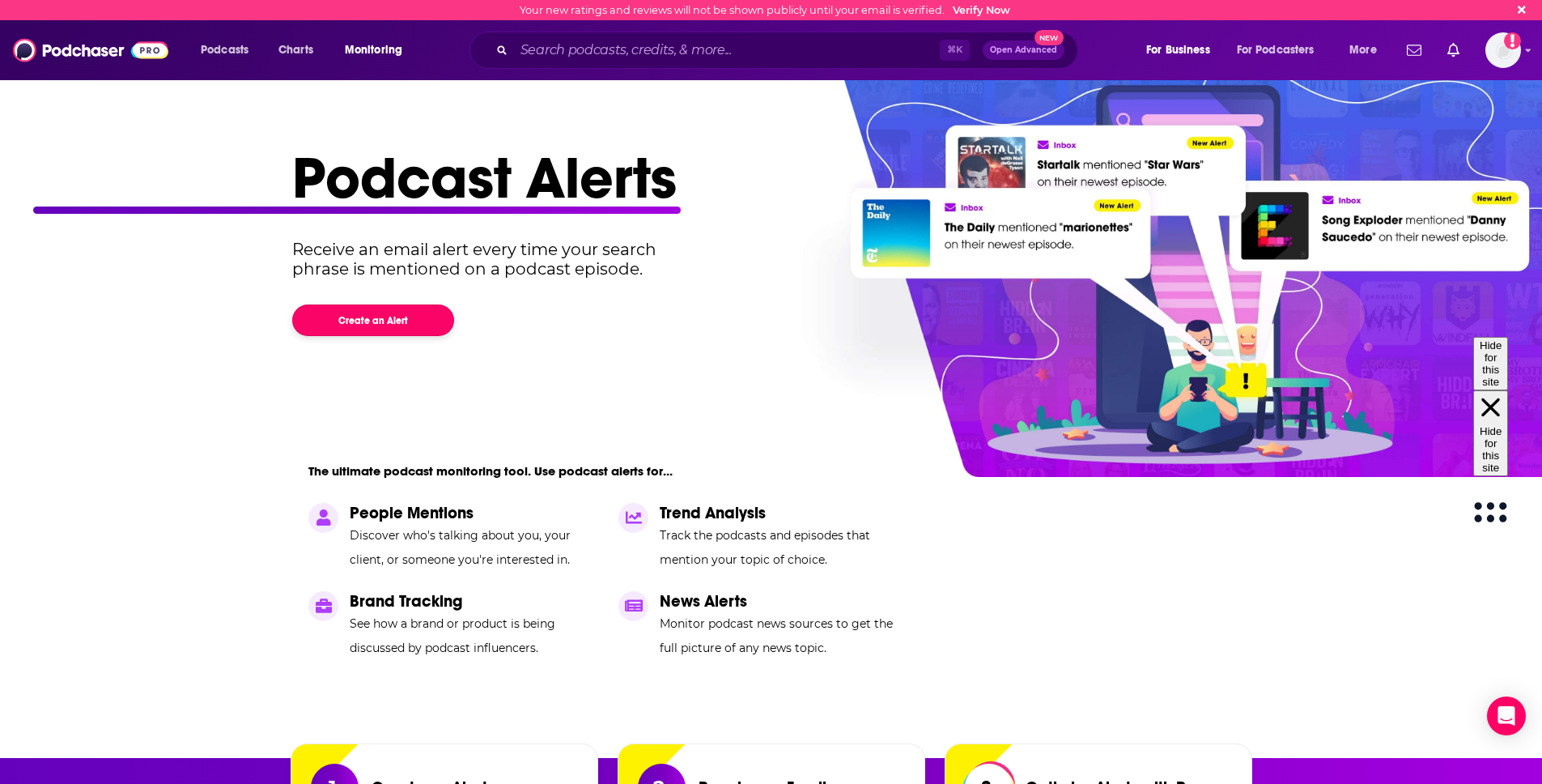
click at [391, 333] on button "Create an Alert" at bounding box center [373, 320] width 162 height 31
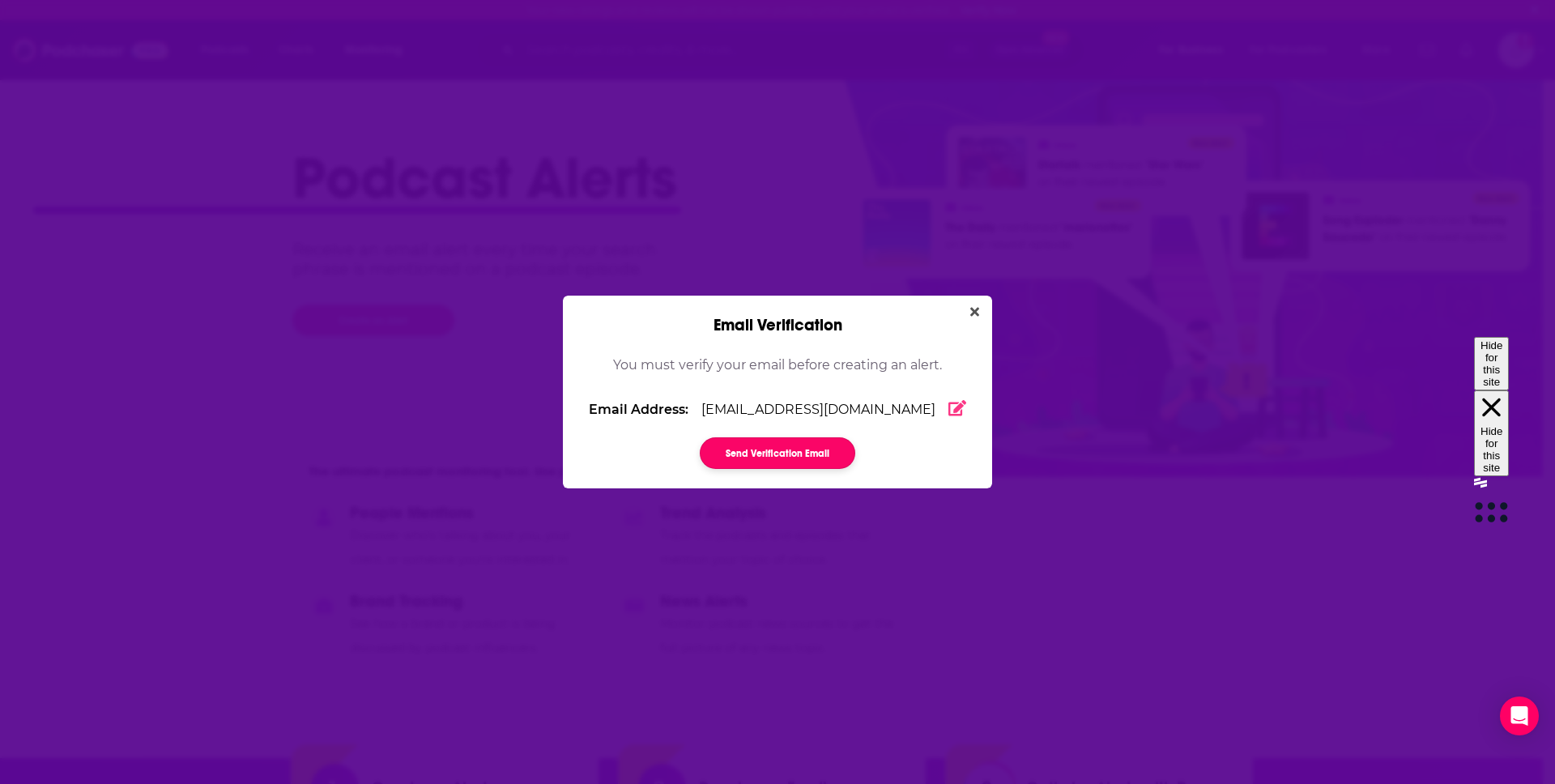
click at [791, 463] on button "Send Verification Email" at bounding box center [777, 453] width 155 height 31
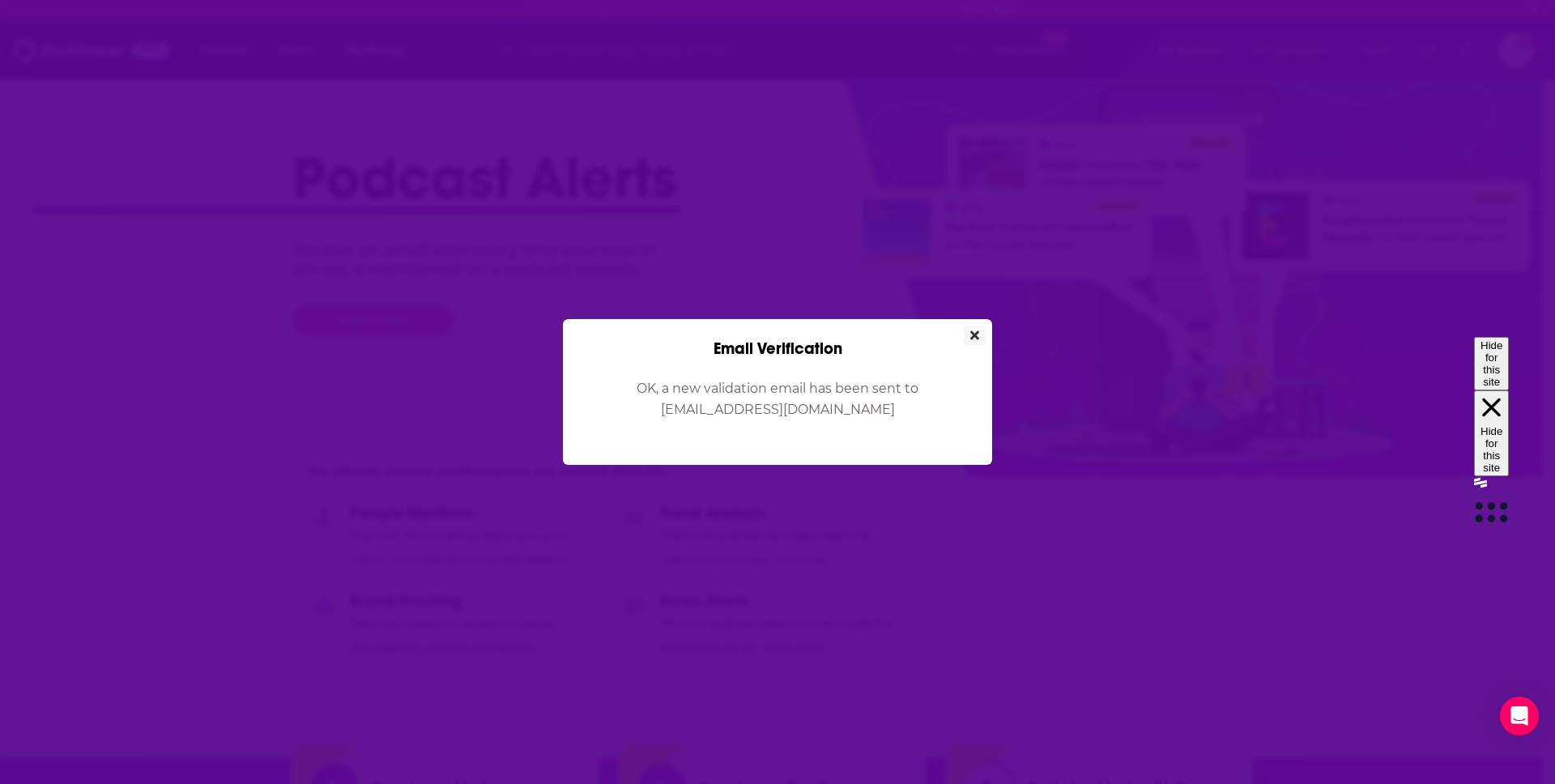
click at [976, 336] on icon "Close" at bounding box center [974, 334] width 9 height 9
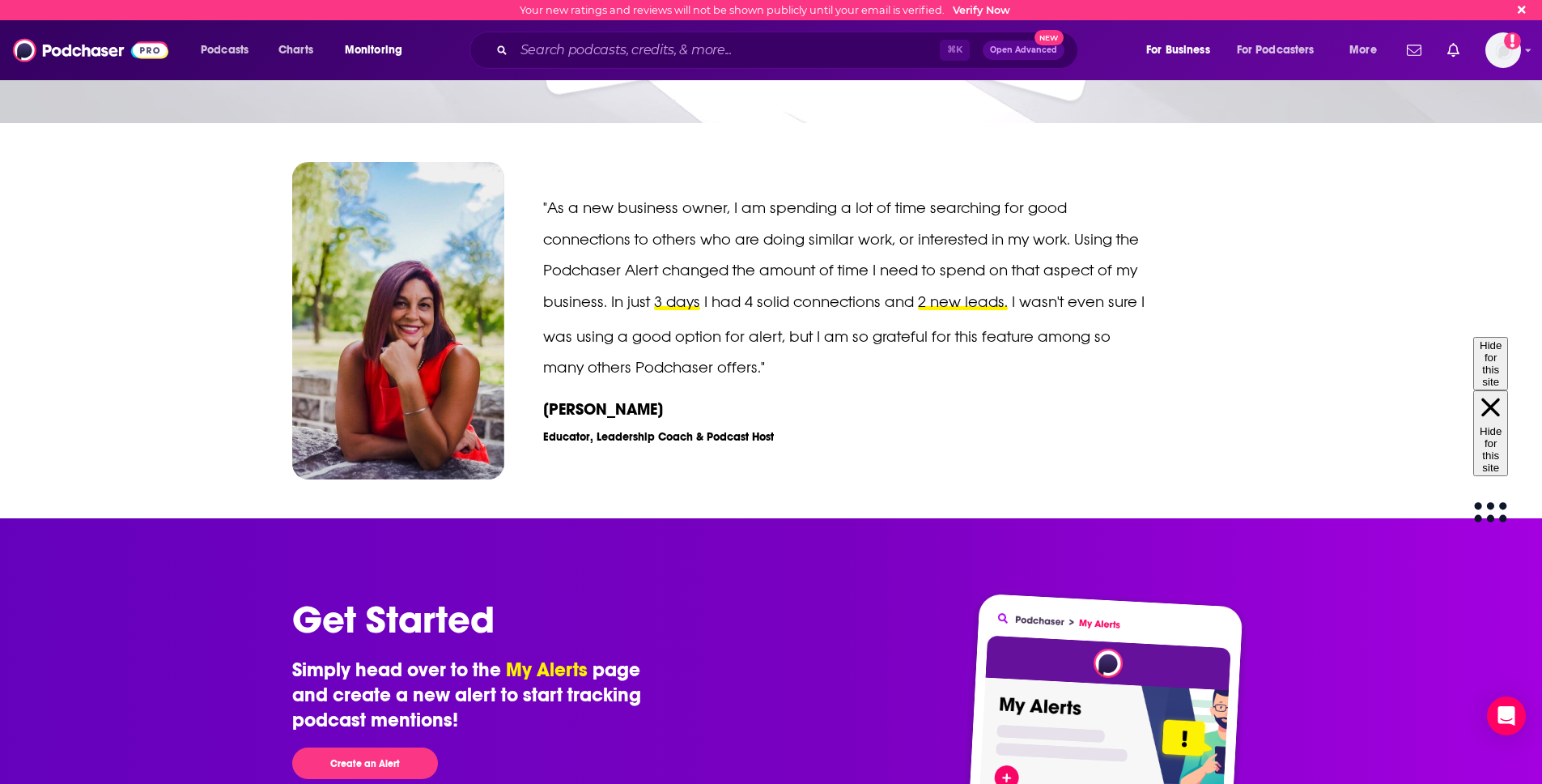
scroll to position [2346, 0]
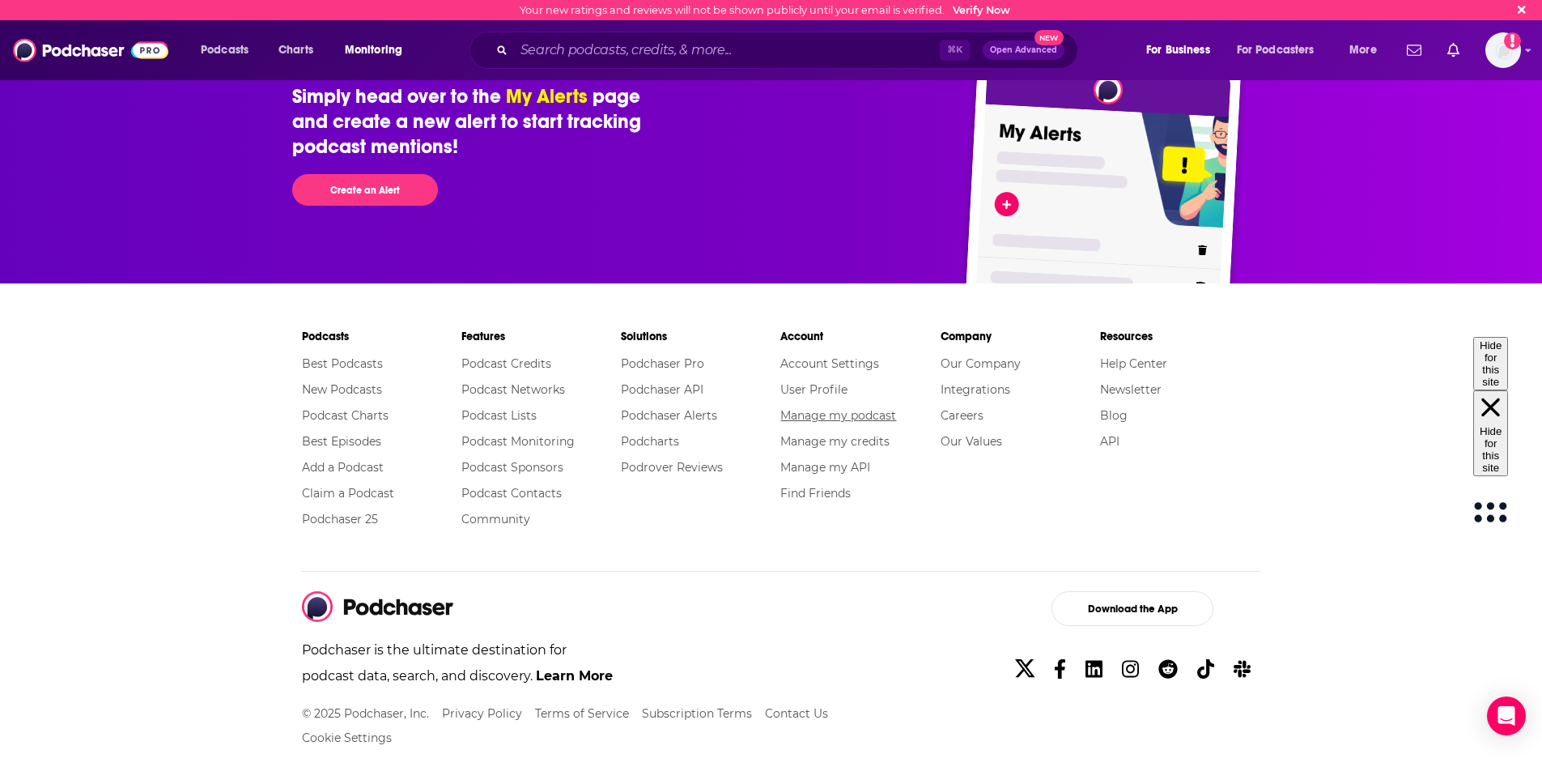
click at [855, 416] on link "Manage my podcast" at bounding box center [839, 415] width 116 height 15
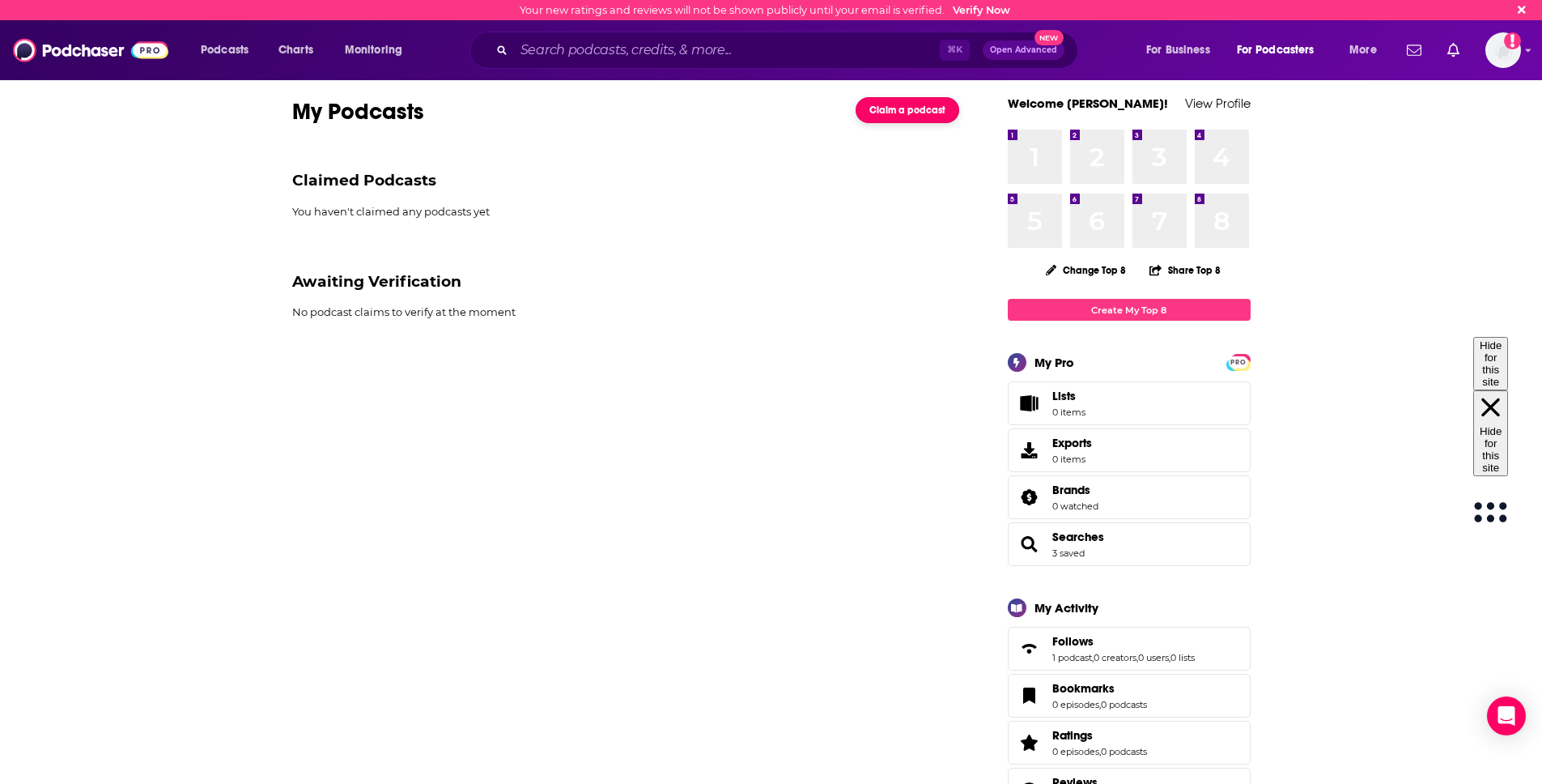
click at [896, 114] on link "Claim a podcast" at bounding box center [908, 110] width 104 height 26
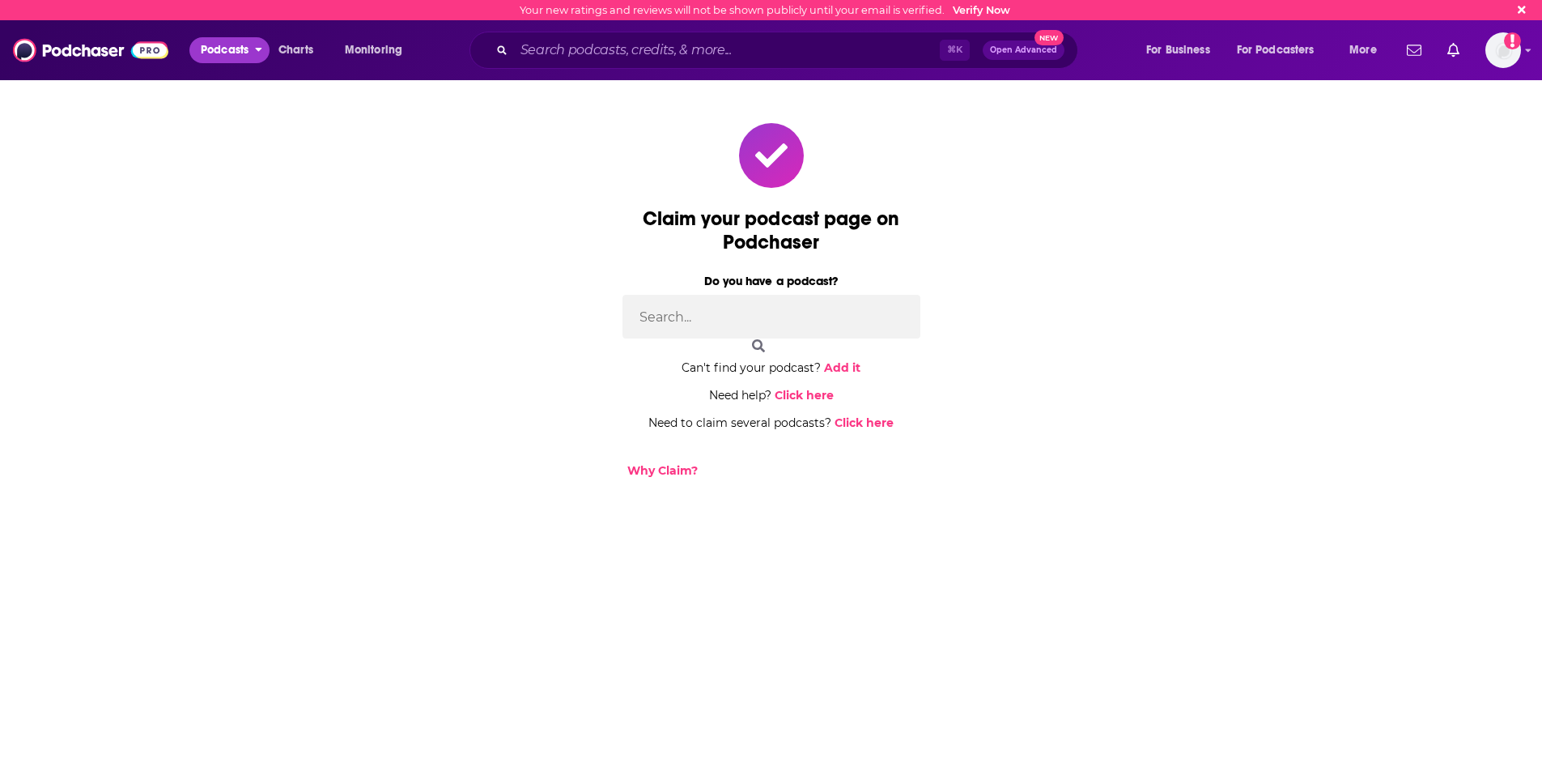
click at [243, 55] on span "Podcasts" at bounding box center [224, 50] width 48 height 23
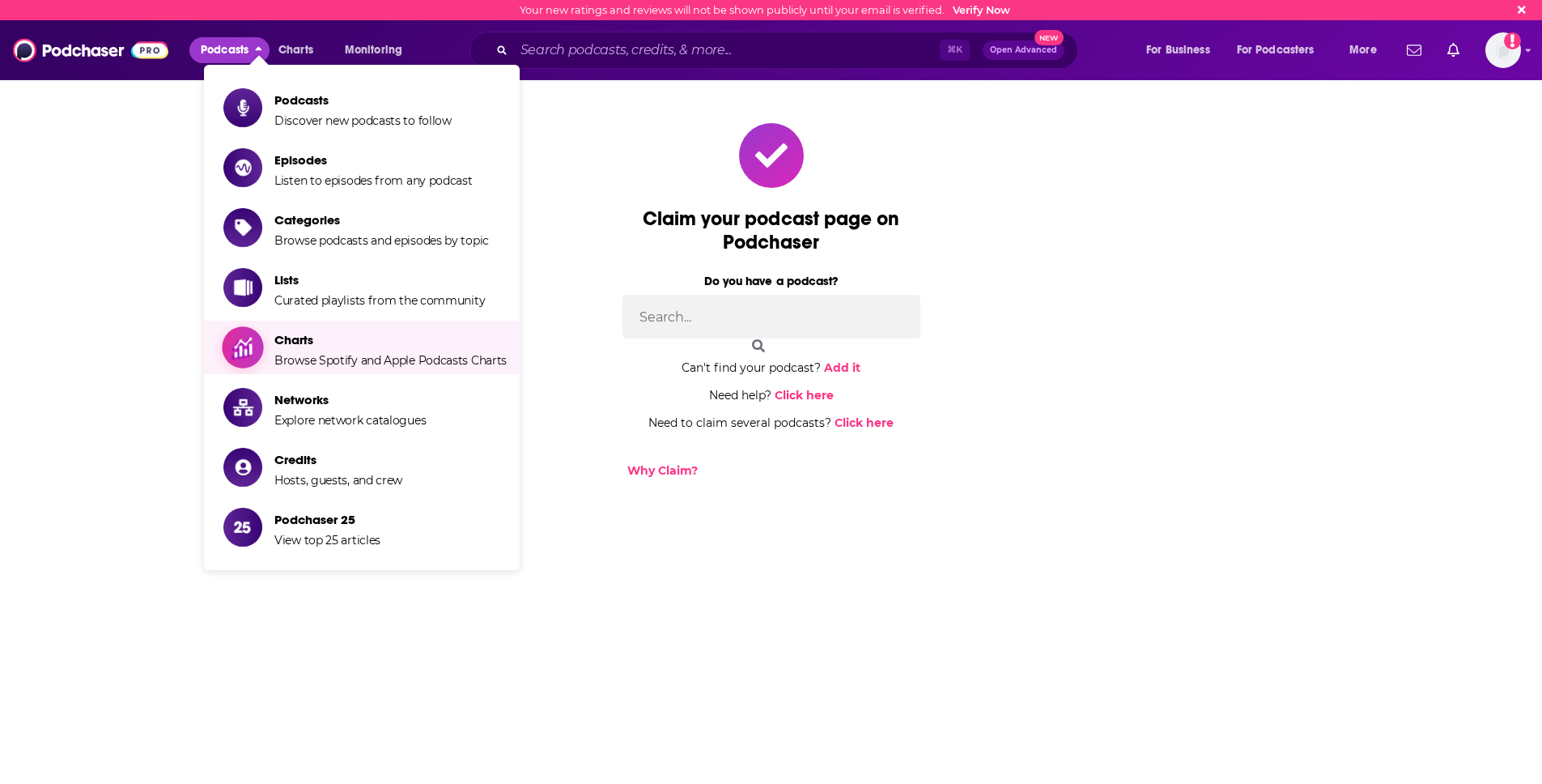
click at [327, 334] on span "Charts" at bounding box center [391, 340] width 232 height 16
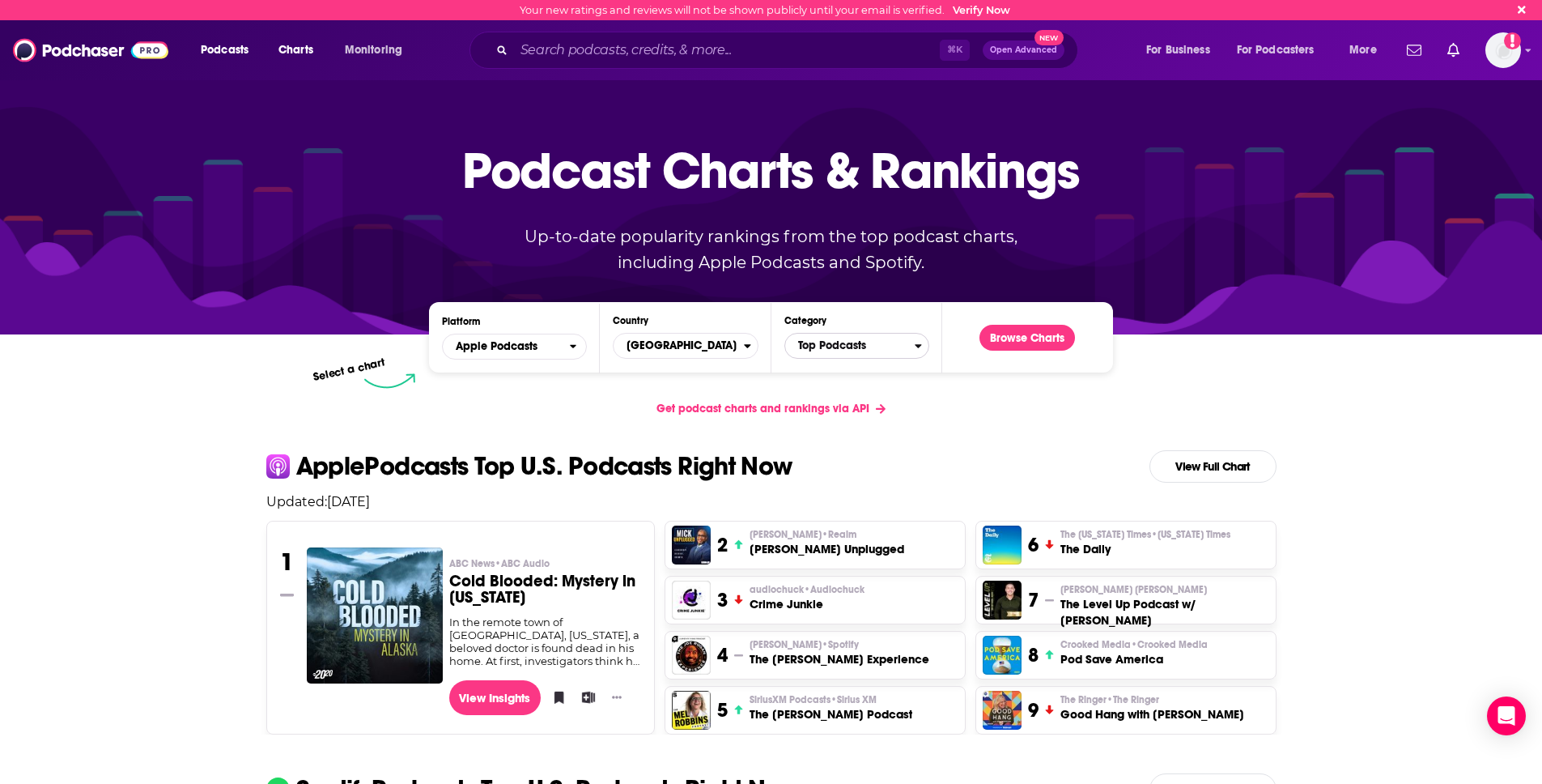
click at [872, 343] on span "Top Podcasts" at bounding box center [850, 346] width 130 height 28
click at [868, 377] on input "Categories" at bounding box center [857, 371] width 130 height 22
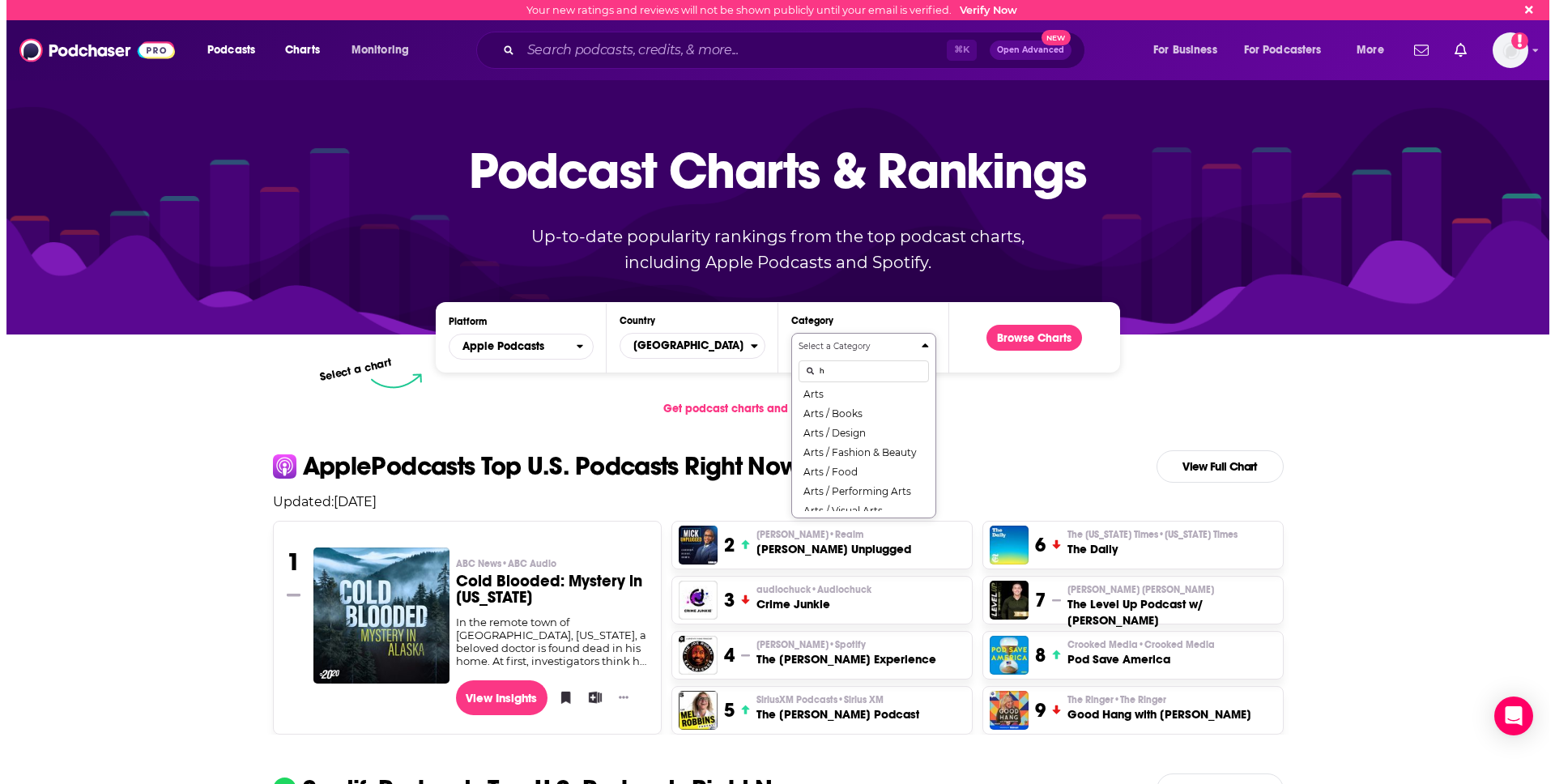
scroll to position [0, 0]
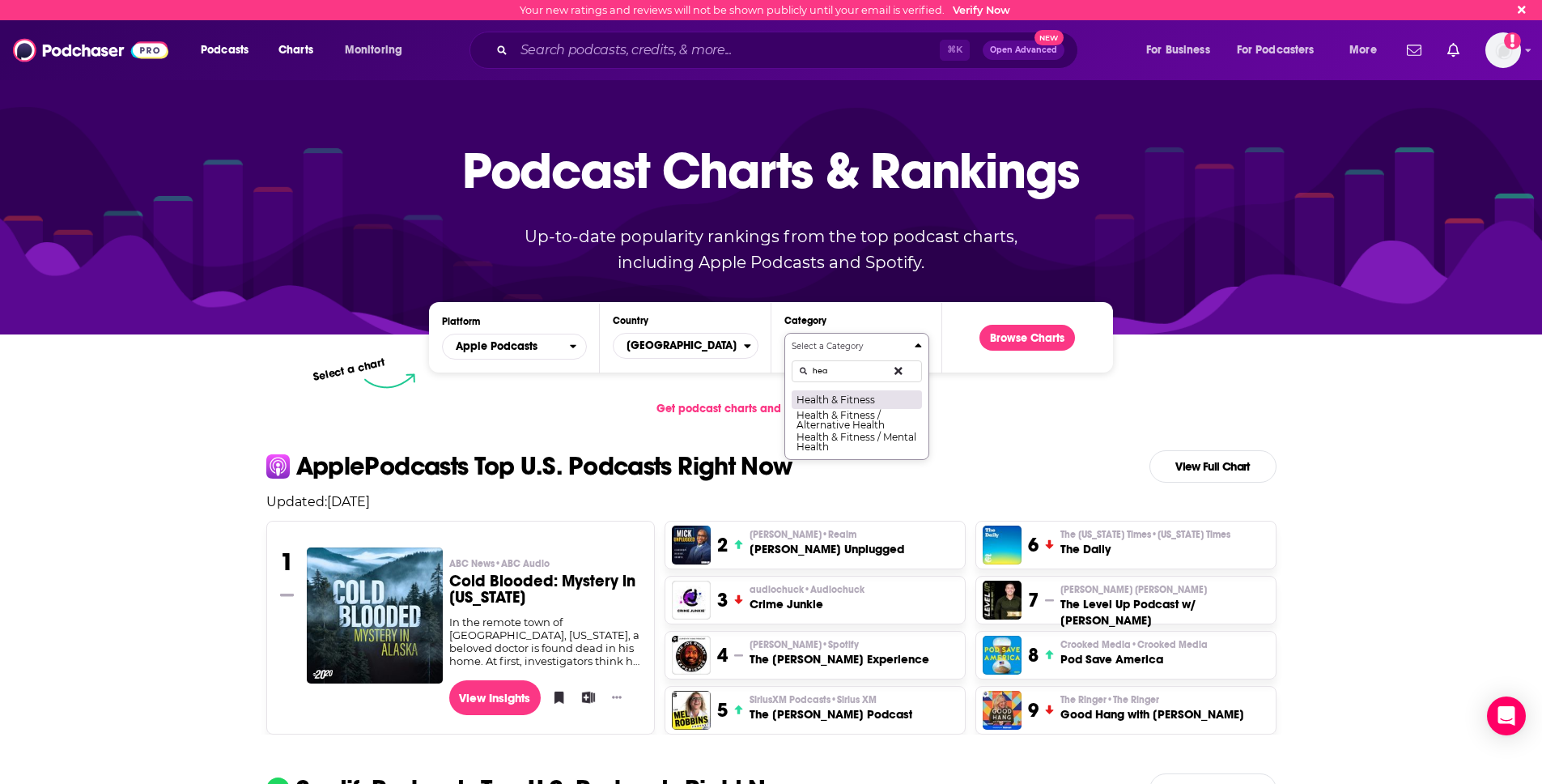
type input "hea"
click at [861, 391] on button "Health & Fitness" at bounding box center [857, 398] width 130 height 19
click at [1042, 345] on button "Browse Charts" at bounding box center [1027, 338] width 95 height 26
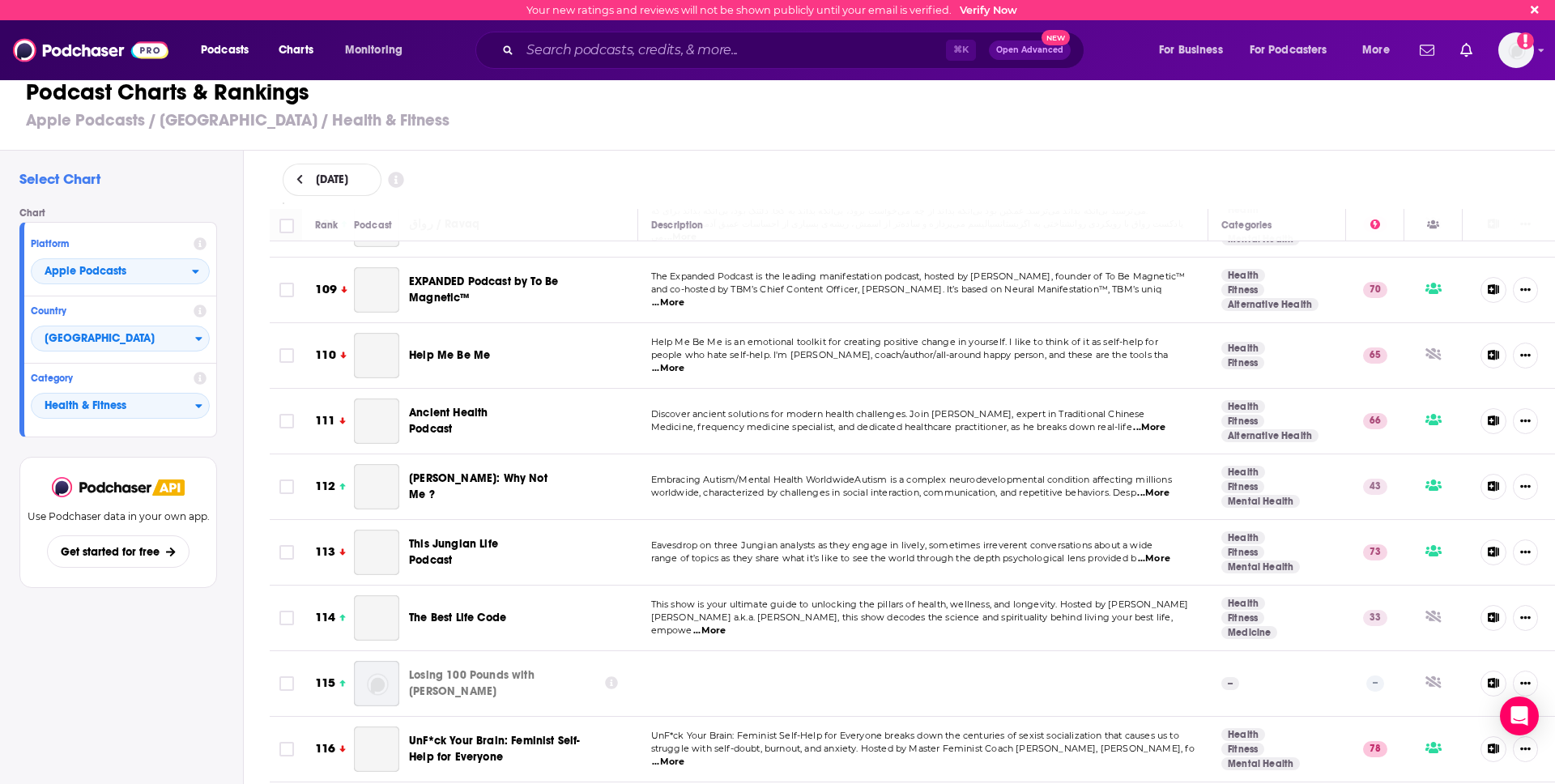
scroll to position [7405, 0]
